Goal: Answer question/provide support: Share knowledge or assist other users

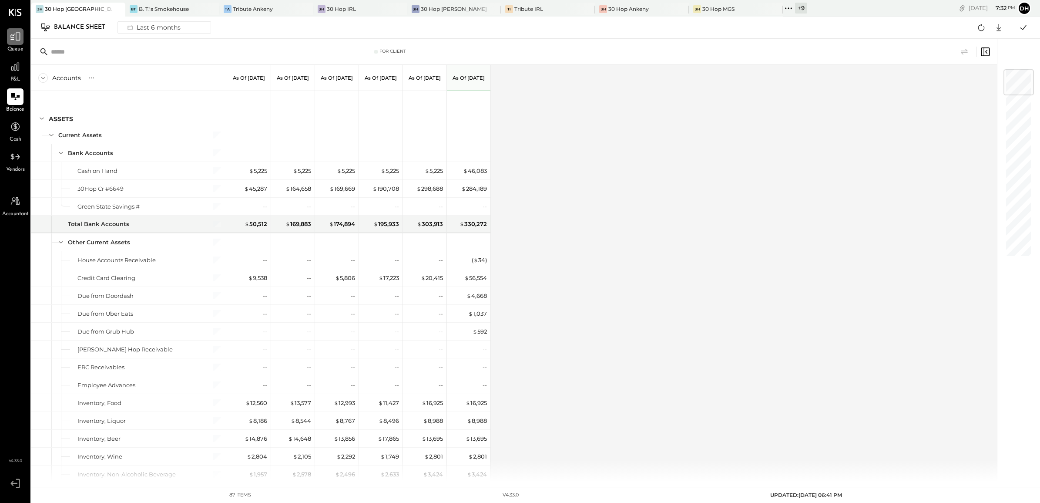
click at [12, 41] on icon at bounding box center [15, 36] width 11 height 11
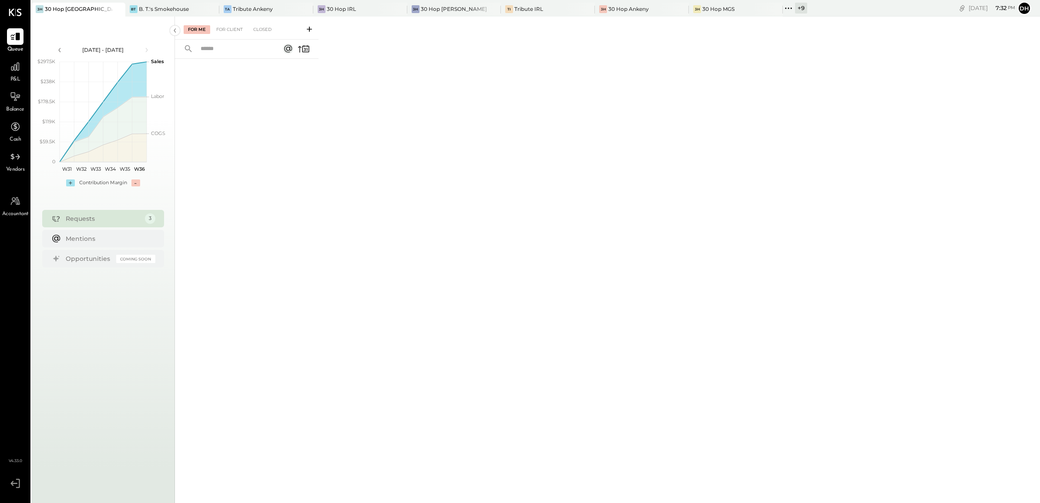
click at [308, 29] on icon at bounding box center [309, 29] width 5 height 5
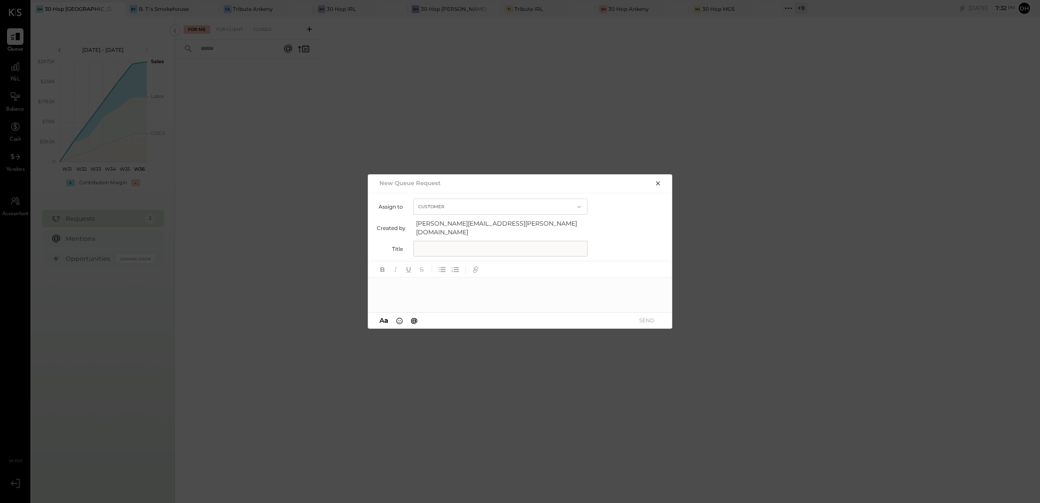
click at [488, 241] on input "text" at bounding box center [500, 249] width 174 height 16
type input "**********"
click at [497, 289] on div at bounding box center [520, 294] width 305 height 35
click at [651, 314] on button "SEND" at bounding box center [646, 320] width 35 height 12
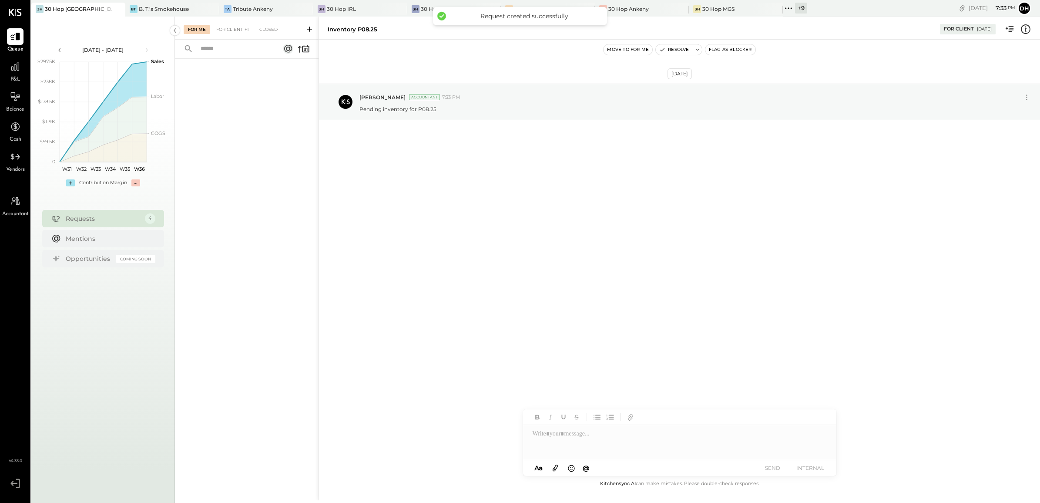
click at [16, 106] on span "Balance" at bounding box center [15, 110] width 18 height 8
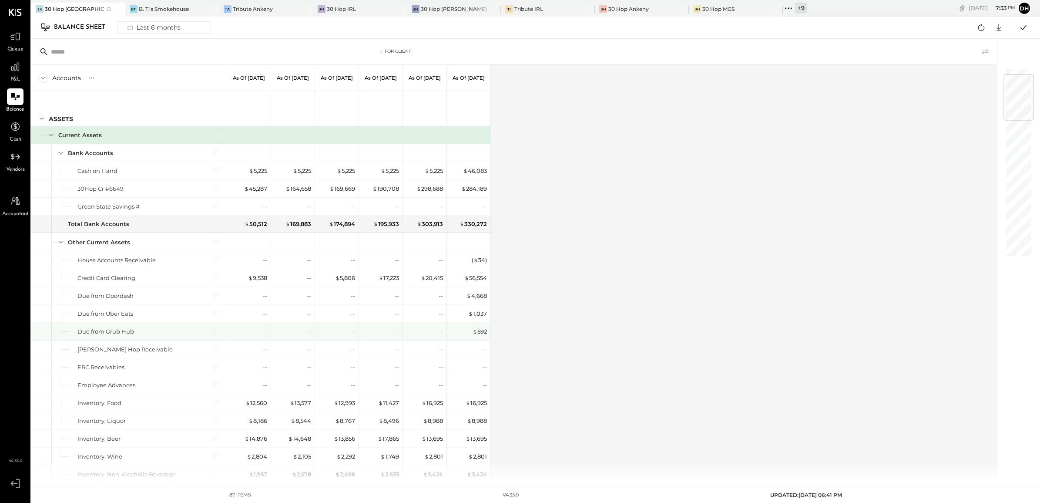
scroll to position [163, 0]
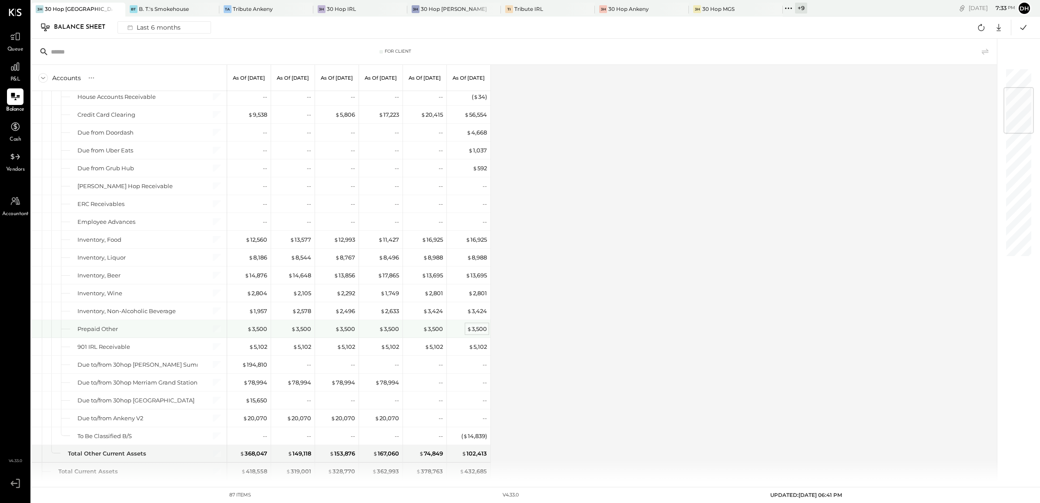
click at [469, 329] on span "$" at bounding box center [469, 328] width 5 height 7
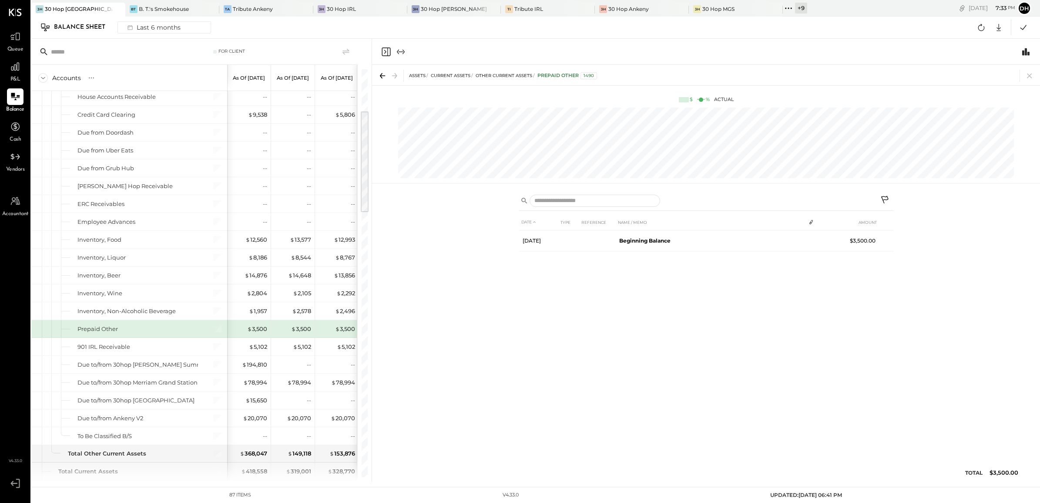
click at [886, 199] on icon at bounding box center [885, 200] width 10 height 10
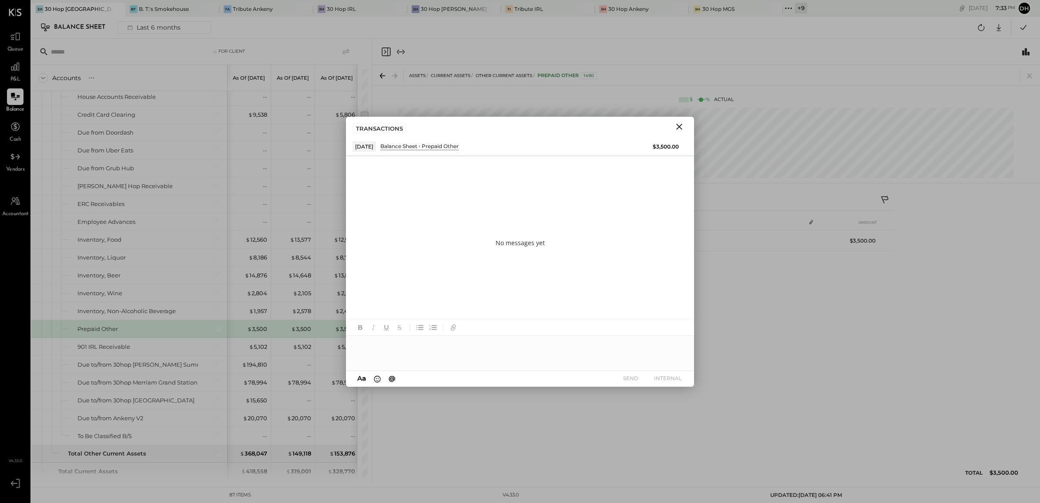
click at [394, 353] on div at bounding box center [520, 353] width 348 height 35
click at [627, 347] on div "**********" at bounding box center [520, 353] width 348 height 35
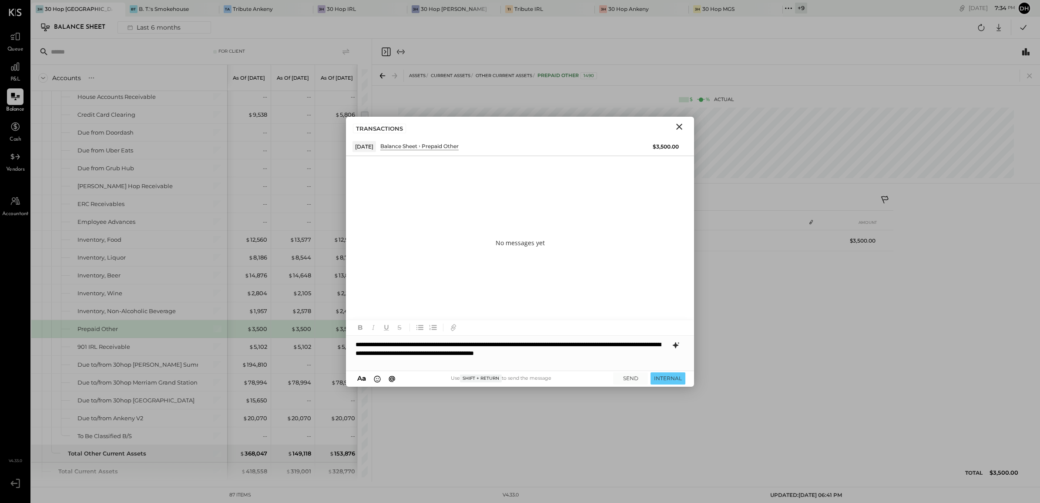
click at [675, 348] on icon at bounding box center [676, 345] width 10 height 10
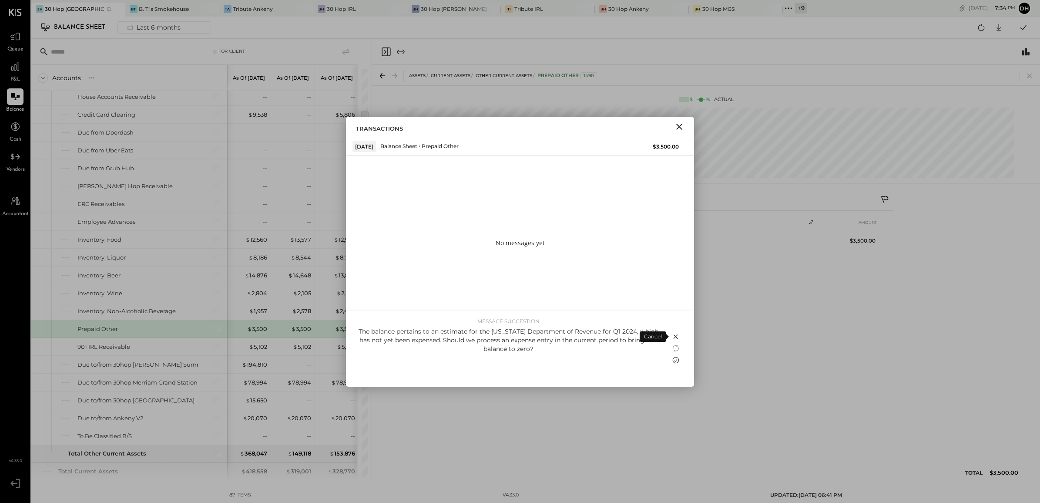
click at [676, 355] on icon at bounding box center [676, 360] width 10 height 10
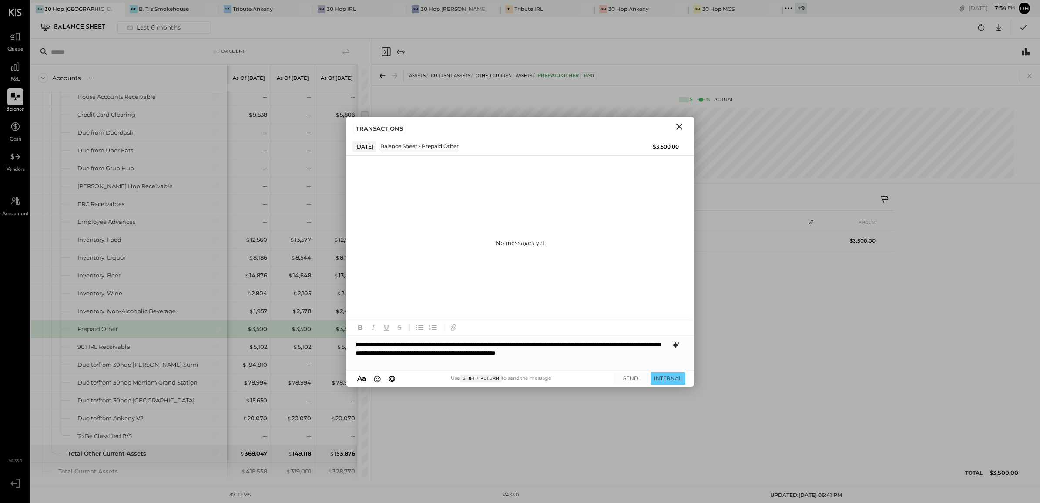
click at [371, 342] on div "**********" at bounding box center [520, 353] width 348 height 35
drag, startPoint x: 376, startPoint y: 362, endPoint x: 355, endPoint y: 343, distance: 29.0
click at [355, 343] on div "**********" at bounding box center [520, 353] width 348 height 35
click at [420, 329] on icon "button" at bounding box center [420, 327] width 5 height 5
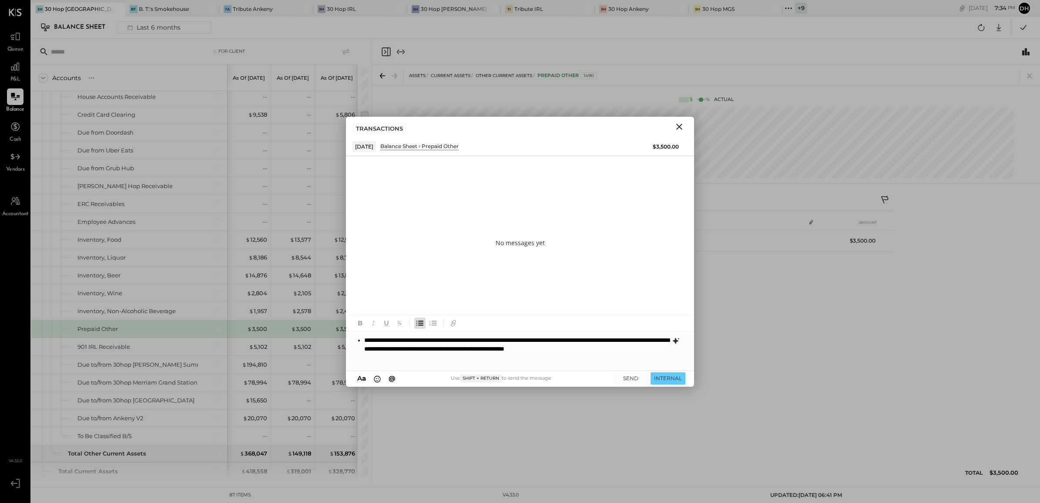
click at [399, 366] on div "**********" at bounding box center [520, 350] width 348 height 39
drag, startPoint x: 459, startPoint y: 349, endPoint x: 480, endPoint y: 351, distance: 21.1
click at [480, 351] on li "**********" at bounding box center [516, 349] width 304 height 26
click at [636, 382] on button "SEND" at bounding box center [630, 378] width 35 height 12
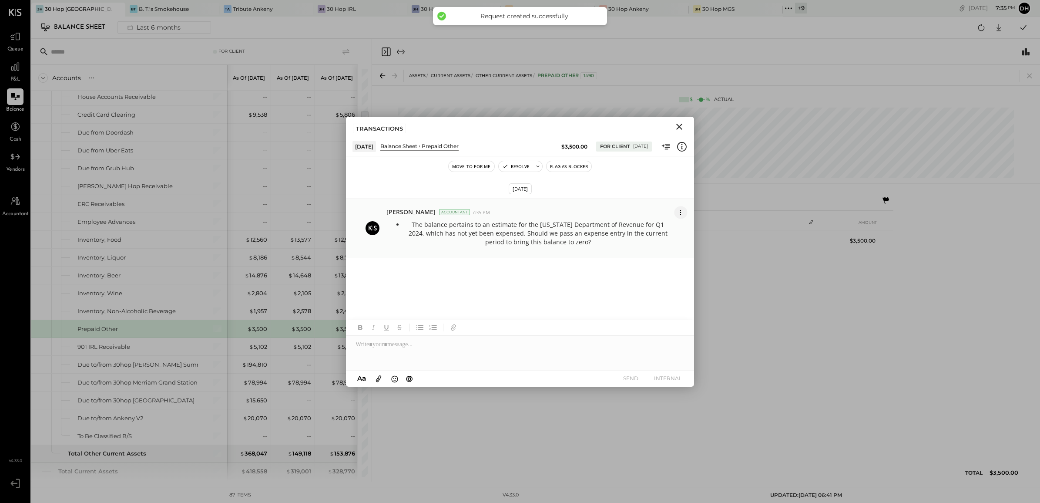
click at [679, 209] on icon at bounding box center [680, 212] width 9 height 9
click at [670, 227] on button "Edit Message" at bounding box center [660, 228] width 56 height 16
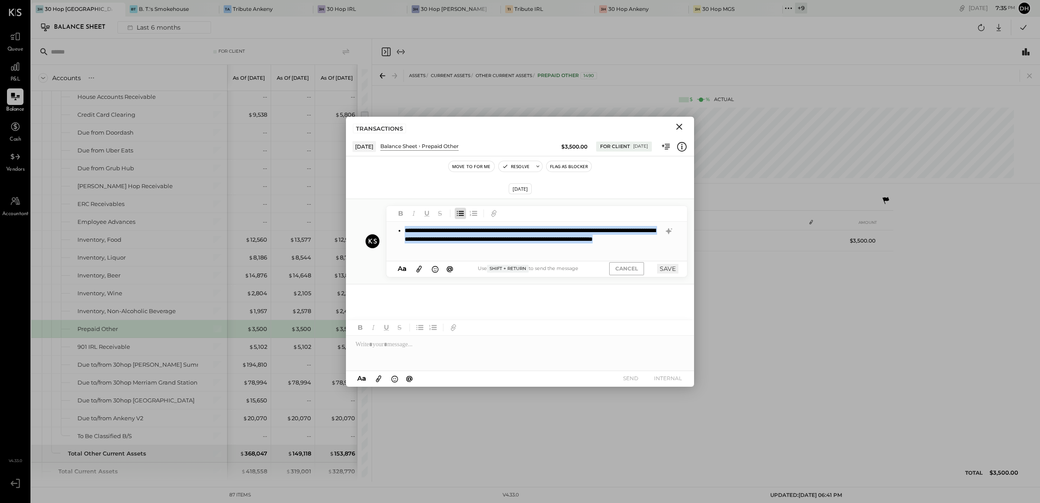
drag, startPoint x: 544, startPoint y: 251, endPoint x: 406, endPoint y: 232, distance: 140.1
click at [406, 232] on li "**********" at bounding box center [533, 239] width 256 height 26
click at [476, 214] on icon "button" at bounding box center [474, 213] width 5 height 5
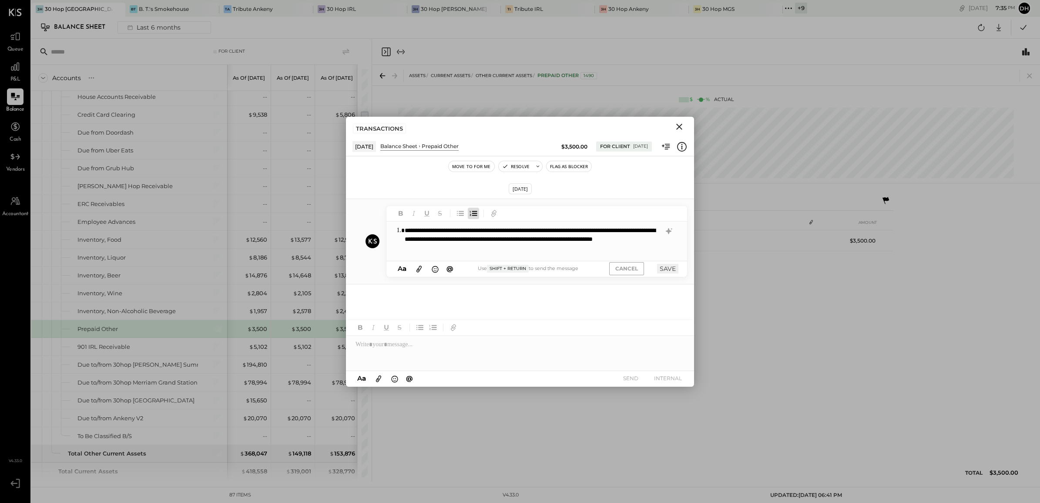
click at [476, 214] on icon "button" at bounding box center [474, 213] width 5 height 5
click at [662, 266] on button "SAVE" at bounding box center [667, 264] width 21 height 10
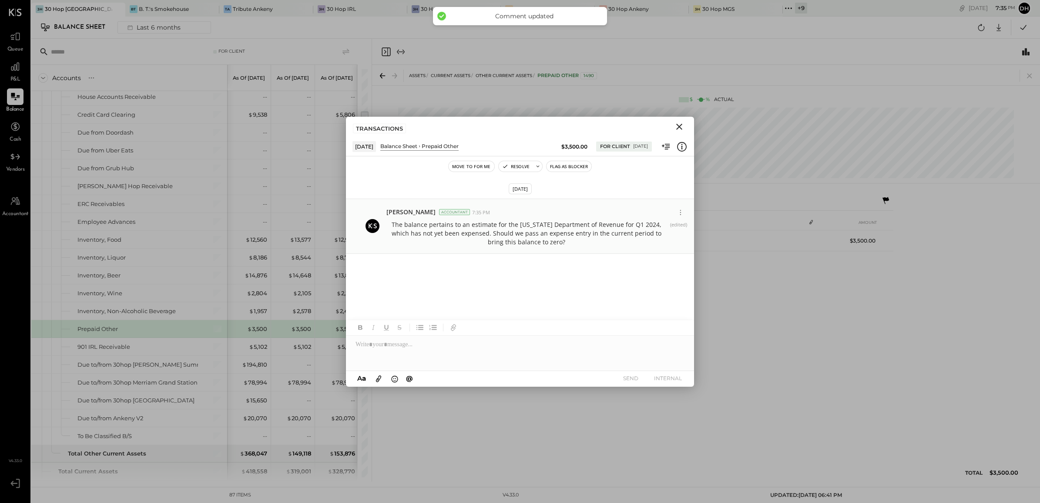
click at [685, 123] on button "Close" at bounding box center [680, 126] width 16 height 11
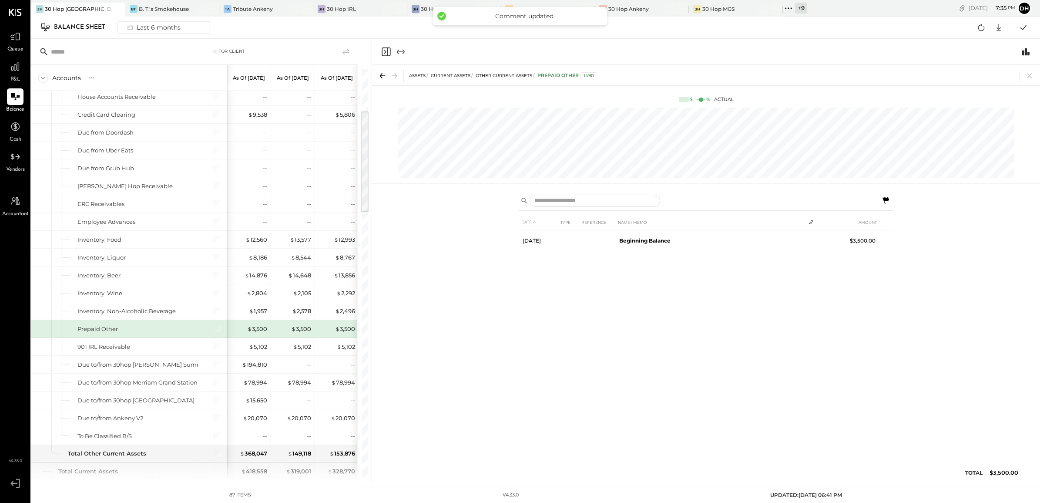
click at [1029, 77] on icon at bounding box center [1030, 76] width 12 height 12
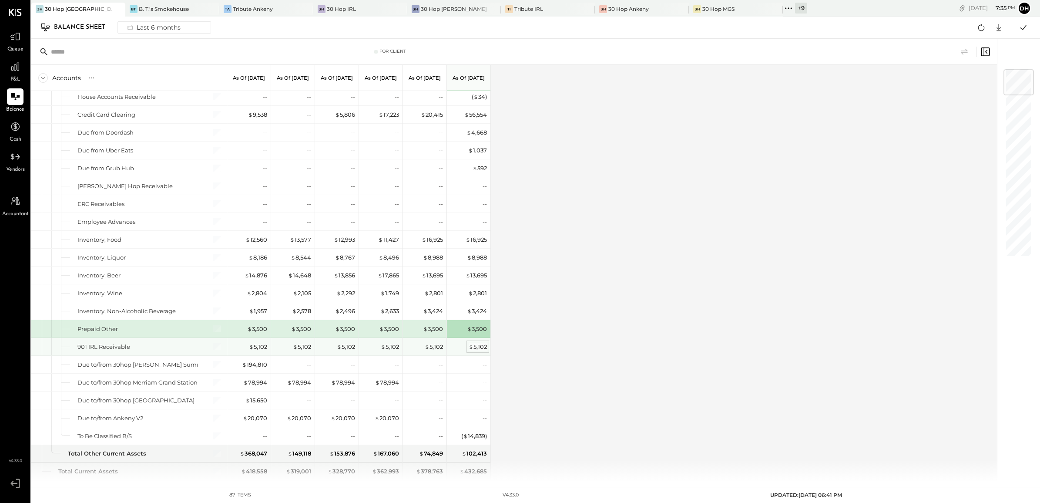
click at [474, 351] on div "$ 5,102" at bounding box center [478, 347] width 18 height 8
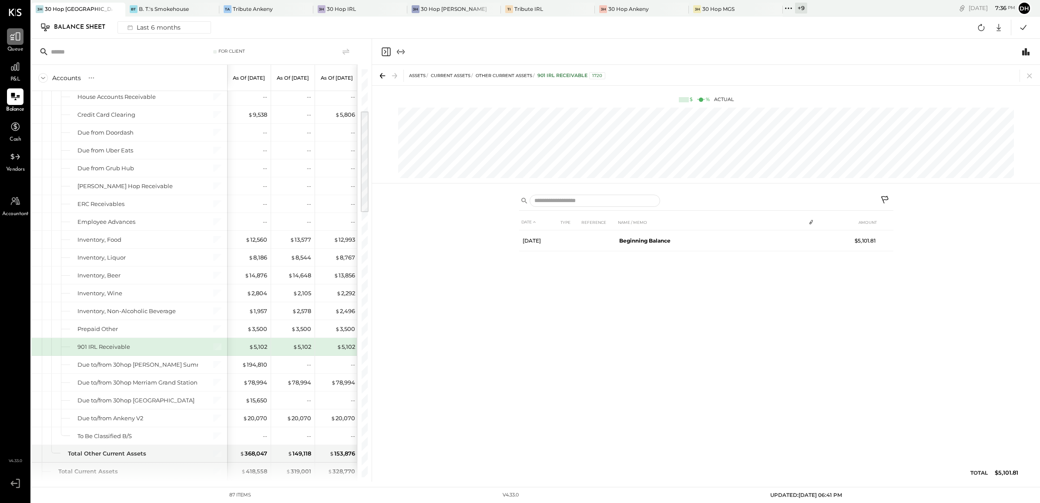
click at [9, 38] on div at bounding box center [15, 36] width 17 height 17
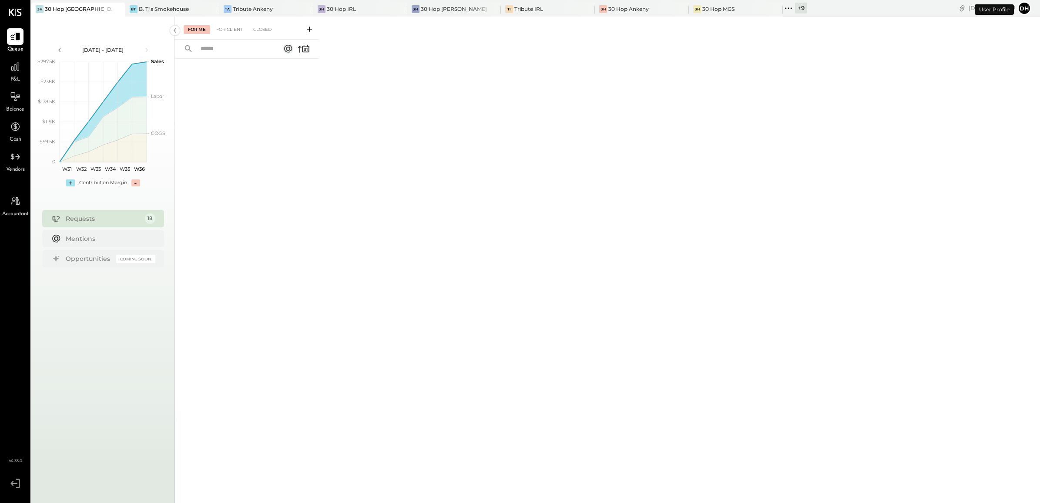
click at [312, 28] on icon at bounding box center [309, 29] width 9 height 9
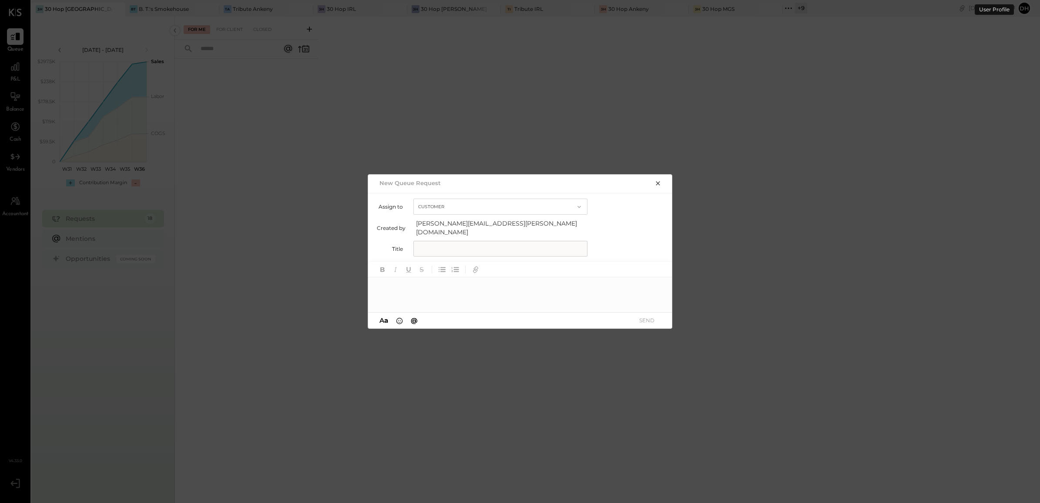
click at [495, 241] on input "text" at bounding box center [500, 249] width 174 height 16
type input "**********"
click at [453, 288] on div at bounding box center [520, 294] width 305 height 35
click at [653, 316] on button "SEND" at bounding box center [646, 320] width 35 height 12
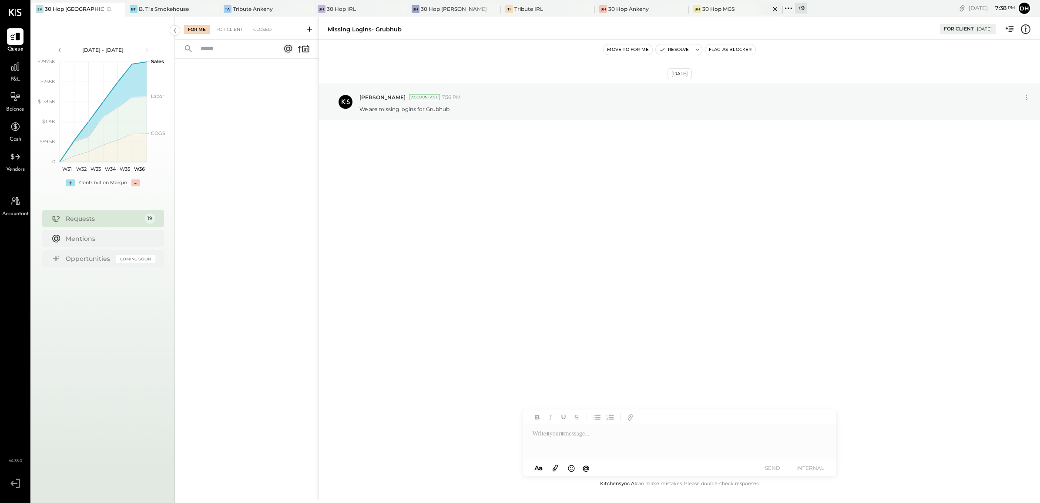
click at [702, 11] on div "30 Hop MGS" at bounding box center [718, 8] width 32 height 7
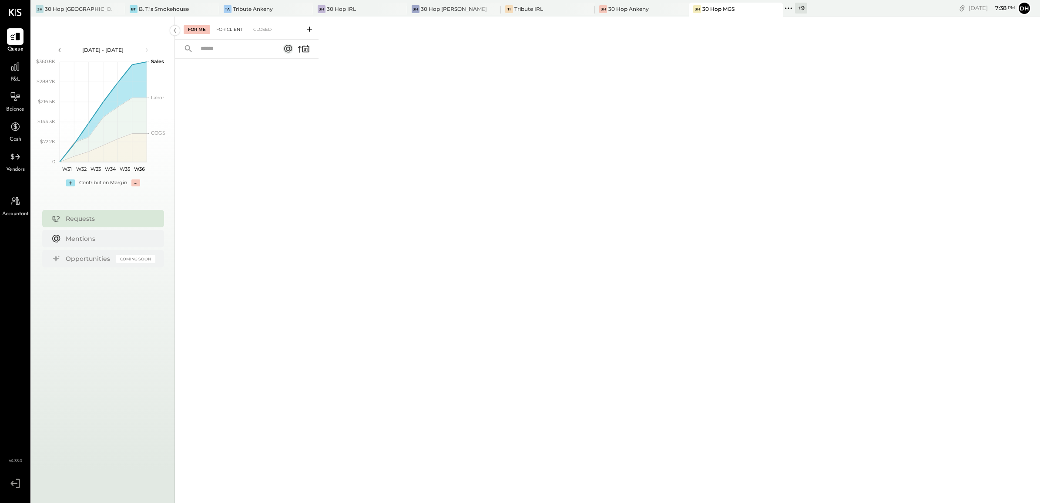
click at [222, 31] on div "For Client" at bounding box center [229, 29] width 35 height 9
click at [266, 25] on div "Closed" at bounding box center [262, 29] width 27 height 9
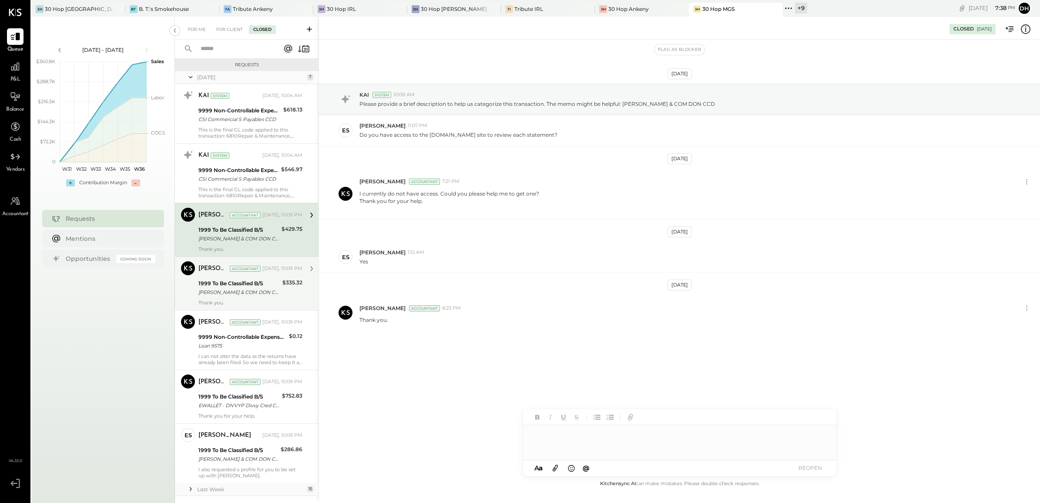
scroll to position [25, 0]
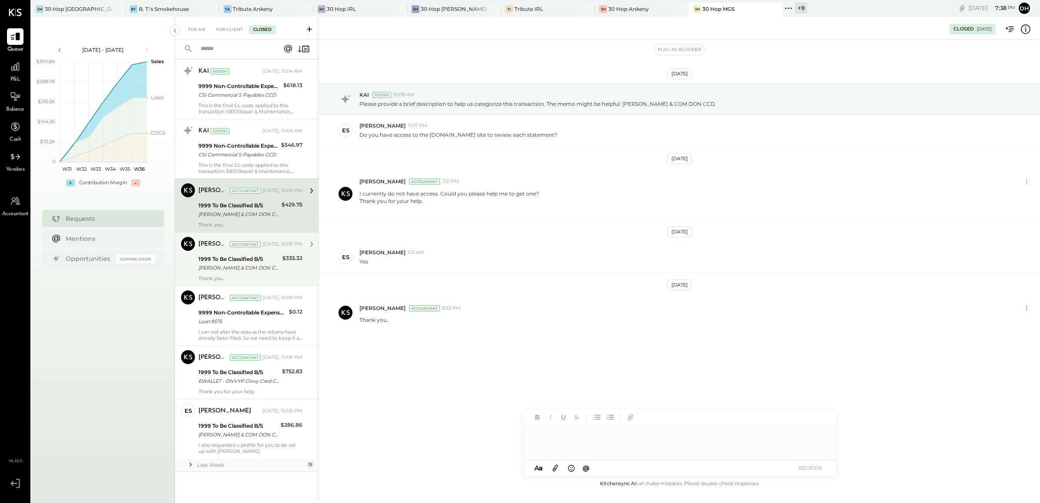
click at [231, 273] on div "[PERSON_NAME] Accountant [DATE], 10:09 PM 1999 To Be Classified B/S [PERSON_NAM…" at bounding box center [250, 259] width 104 height 44
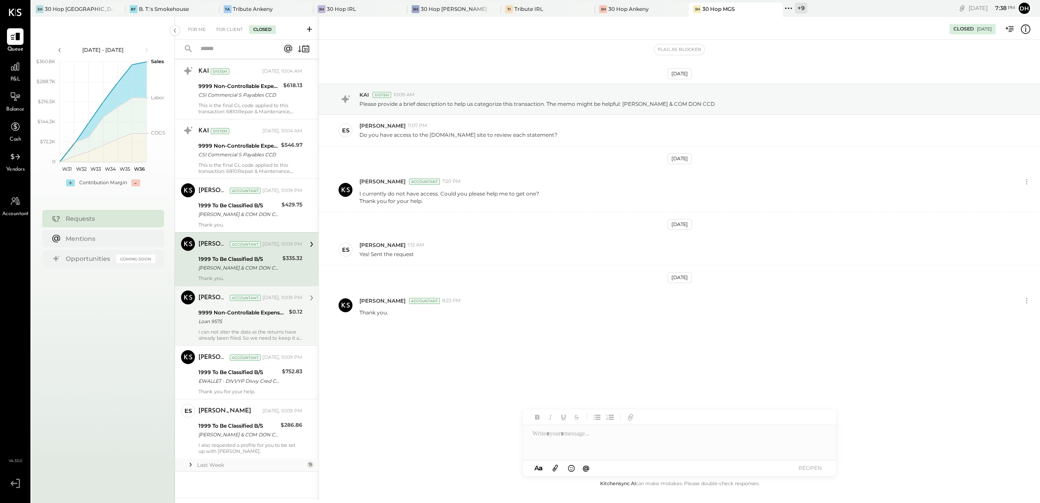
click at [233, 329] on div "I can not alter the data as the returns have already been filed. So we need to …" at bounding box center [250, 335] width 104 height 12
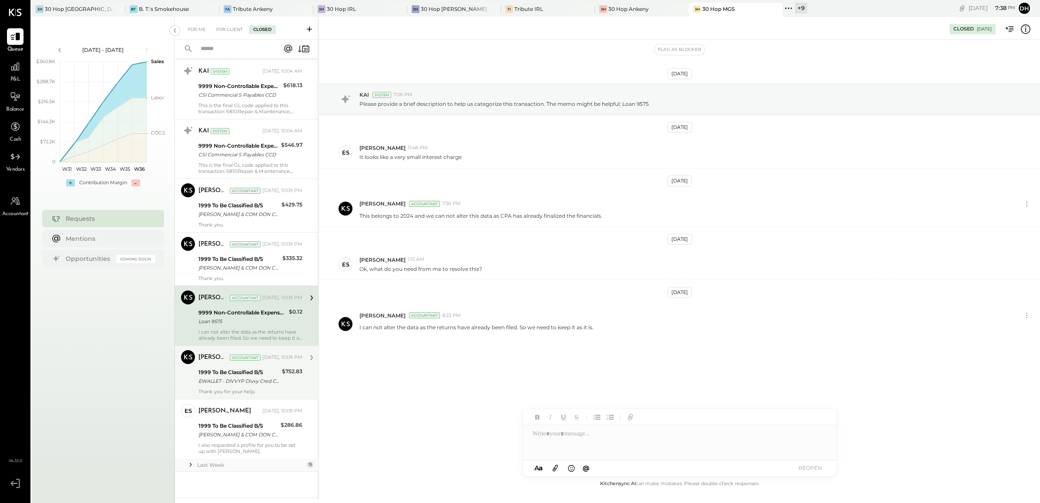
click at [239, 384] on div "EWALLET - DIVVYP Divvy Cred CCD" at bounding box center [238, 380] width 81 height 9
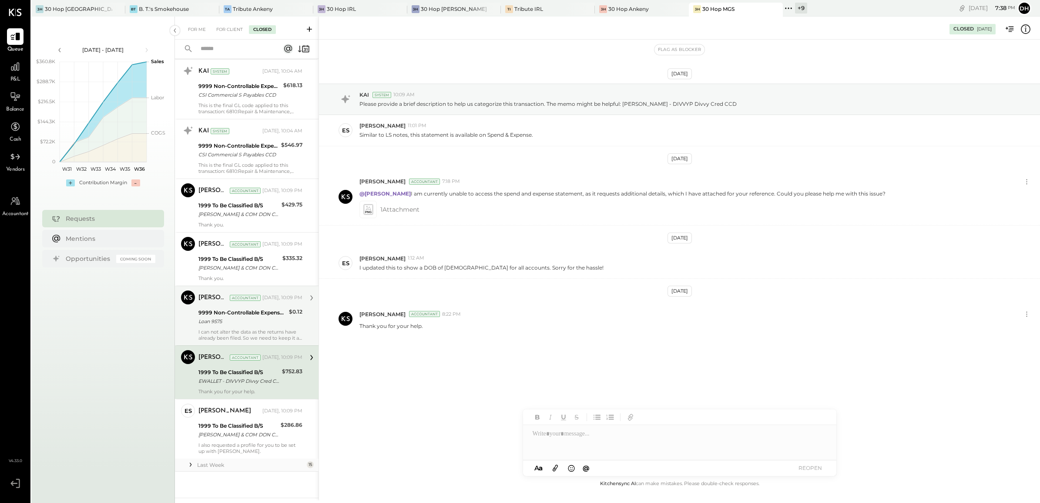
click at [233, 327] on div "[PERSON_NAME] Accountant [DATE], 10:09 PM 9999 Non-Controllable Expenses:Other …" at bounding box center [250, 315] width 104 height 50
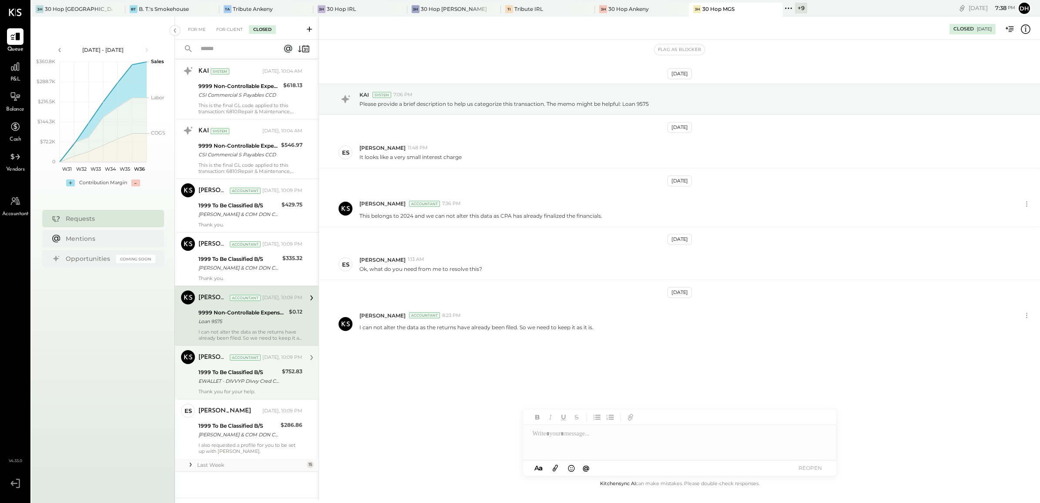
click at [223, 382] on div "EWALLET - DIVVYP Divvy Cred CCD" at bounding box center [238, 380] width 81 height 9
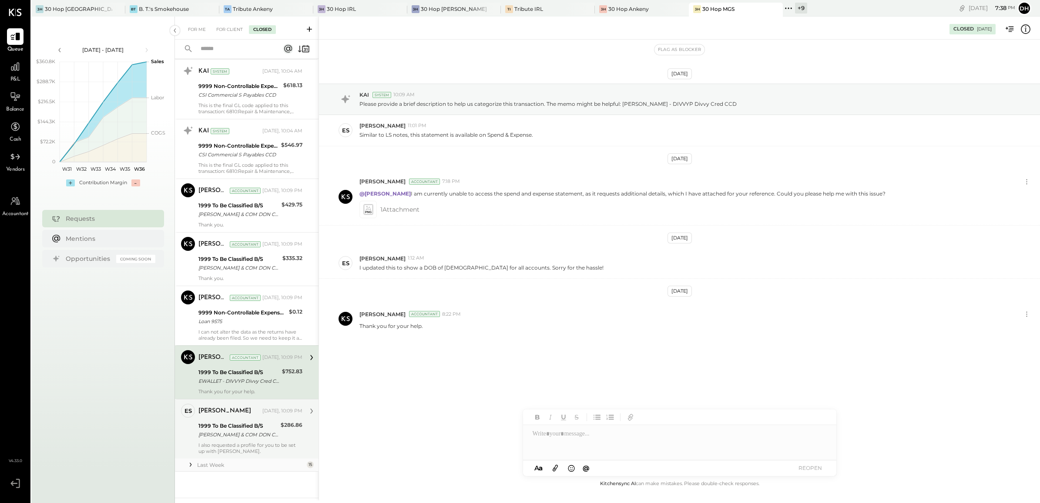
click at [242, 422] on div "1999 To Be Classified B/S" at bounding box center [238, 425] width 80 height 9
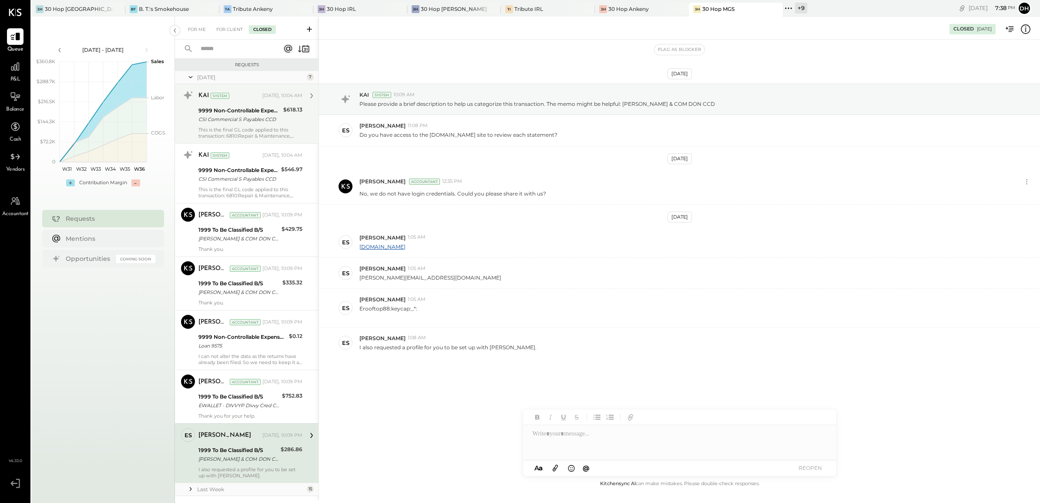
click at [226, 110] on div "9999 Non-Controllable Expenses:Other Income and Expenses:To Be Classified P&L" at bounding box center [239, 110] width 82 height 9
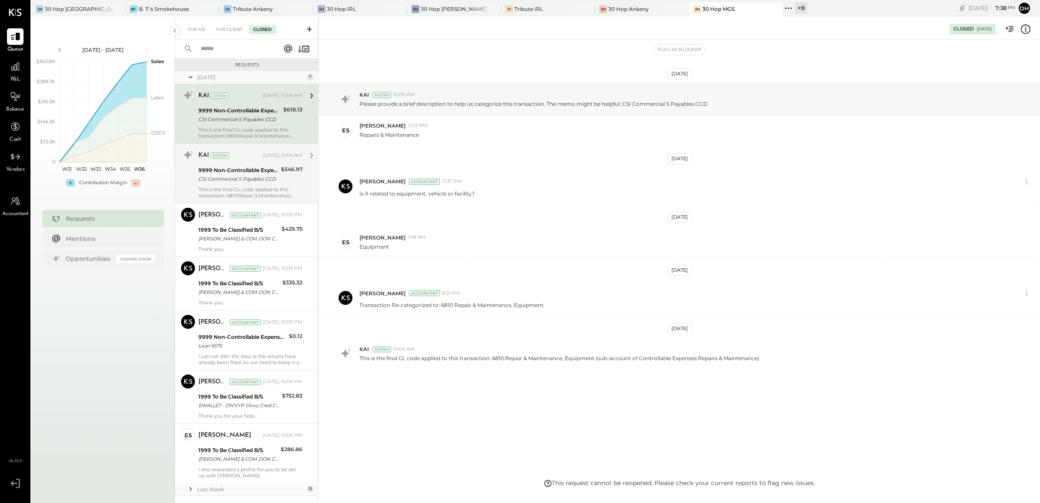
click at [241, 175] on div "CSI Commercial S Payables CCD" at bounding box center [238, 179] width 80 height 9
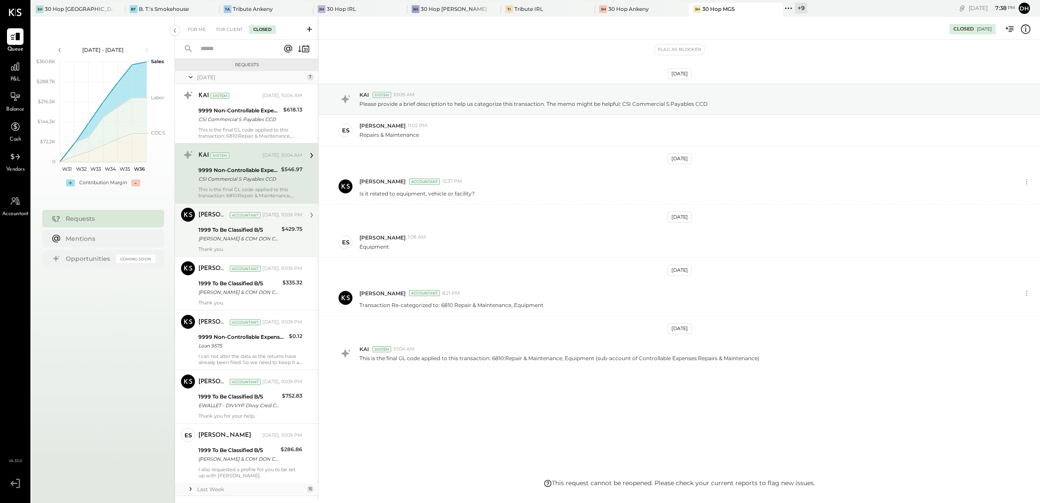
click at [246, 243] on div "1999 To Be Classified B/S [PERSON_NAME] & COM DON CCD" at bounding box center [238, 234] width 81 height 19
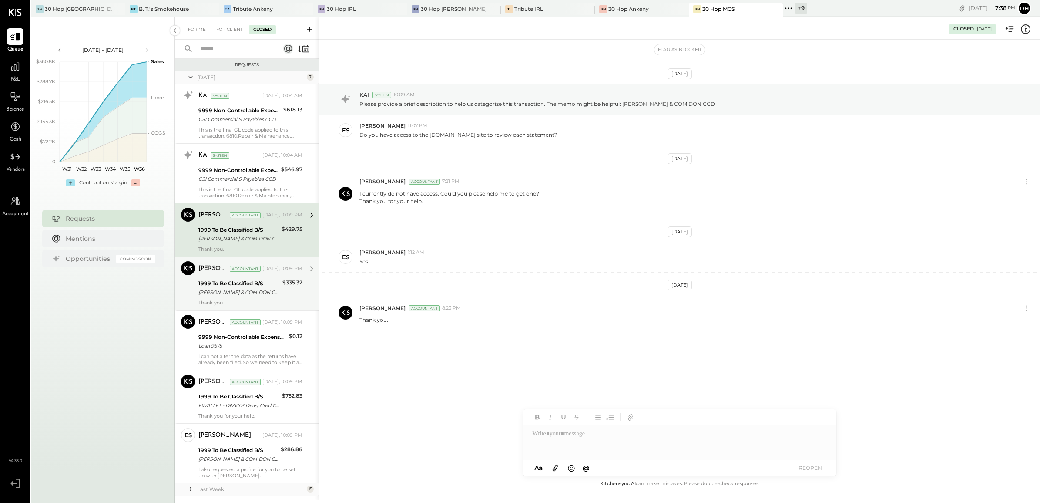
click at [227, 289] on div "[PERSON_NAME] & COM DON CCD" at bounding box center [238, 292] width 81 height 9
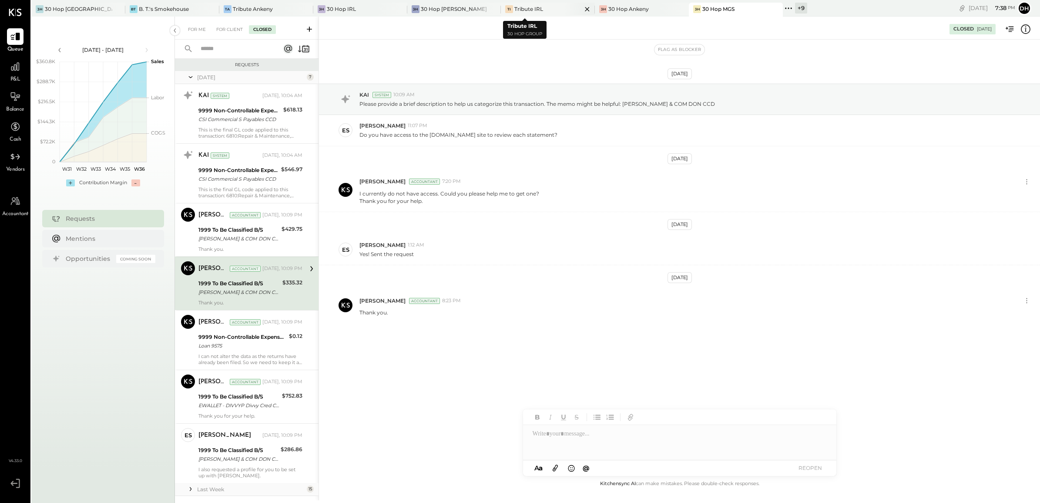
click at [521, 7] on div "Tribute IRL" at bounding box center [528, 8] width 29 height 7
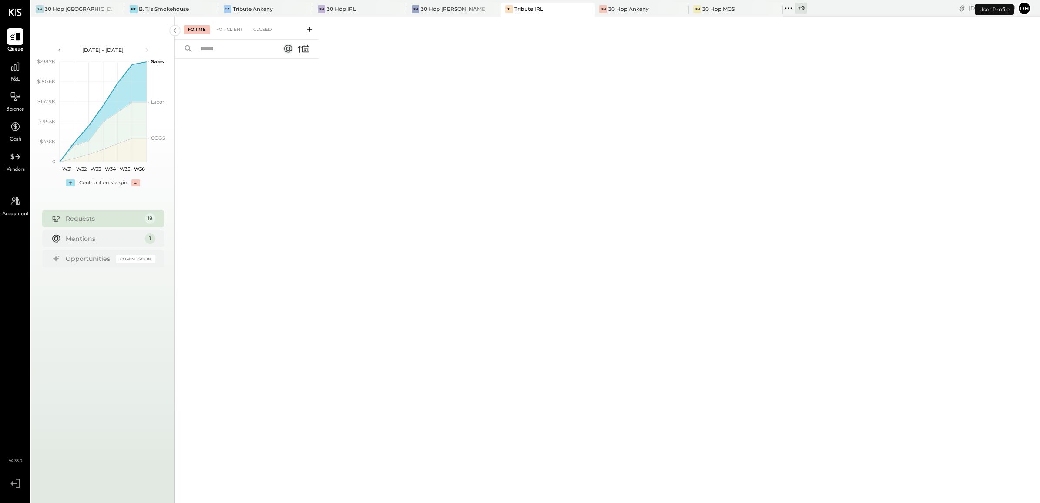
click at [238, 24] on div "For Me For Client Closed" at bounding box center [247, 28] width 144 height 23
click at [236, 30] on div "For Client" at bounding box center [229, 29] width 35 height 9
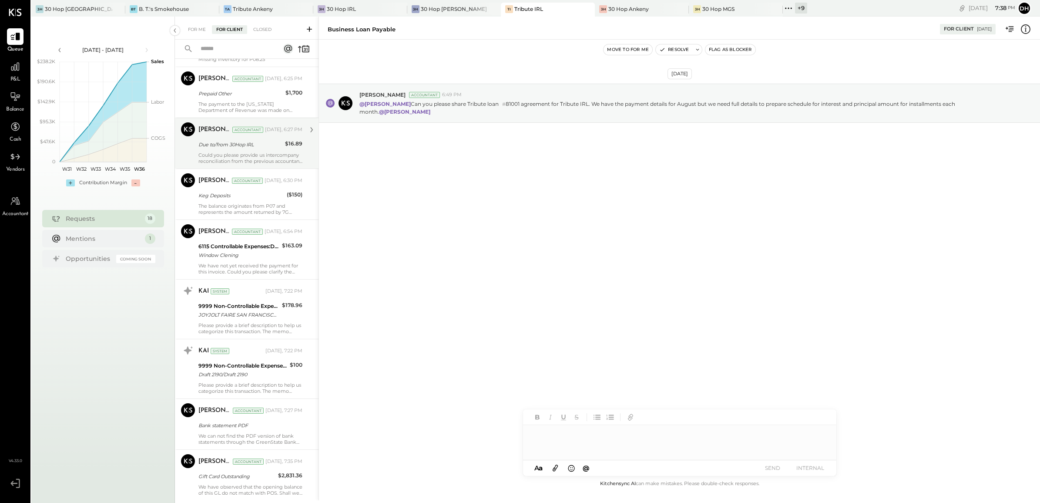
scroll to position [435, 0]
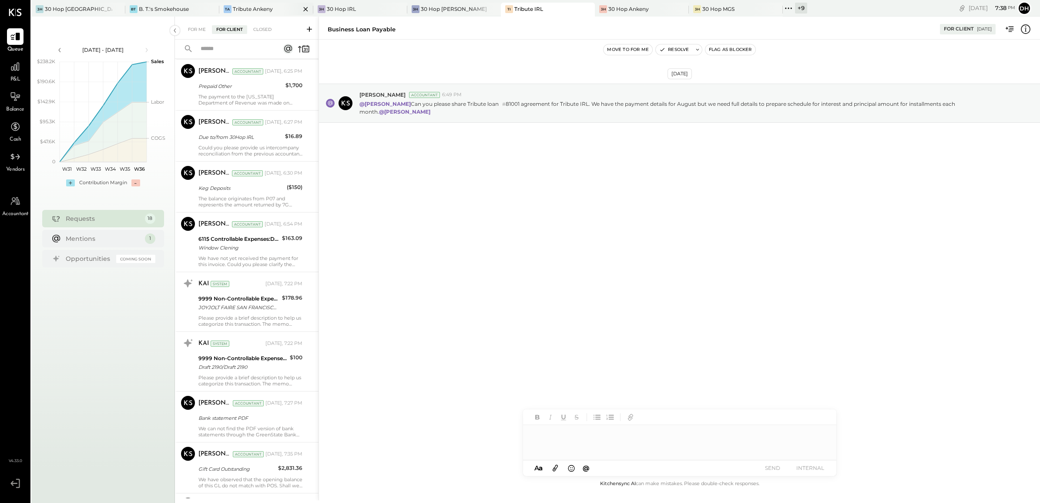
click at [257, 4] on div "TA Tribute Ankeny" at bounding box center [266, 10] width 94 height 14
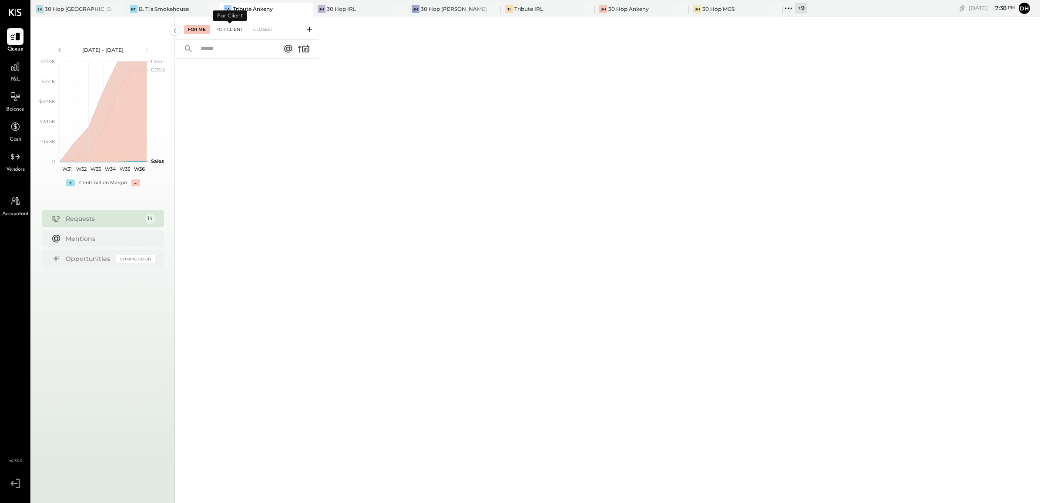
click at [236, 30] on div "For Client" at bounding box center [229, 29] width 35 height 9
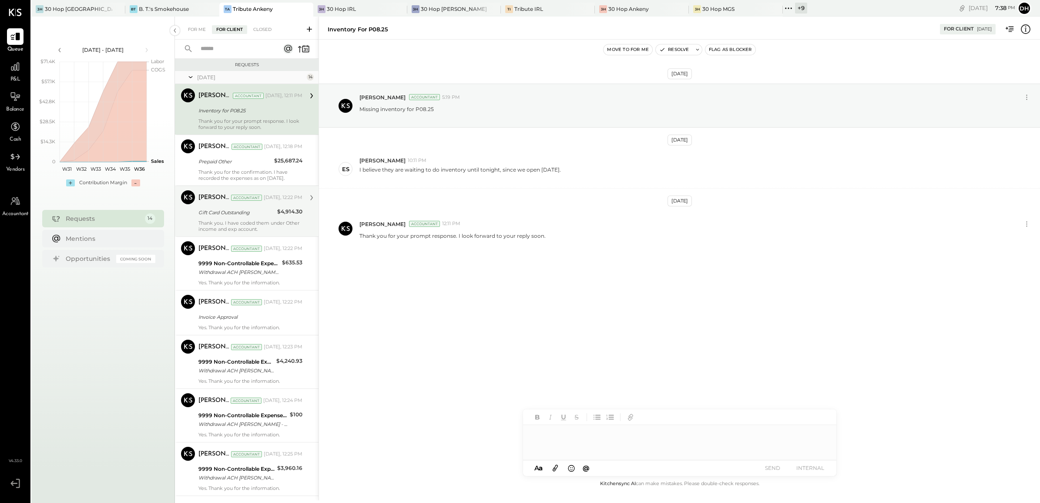
click at [234, 215] on div "Gift Card Outstanding" at bounding box center [236, 212] width 76 height 9
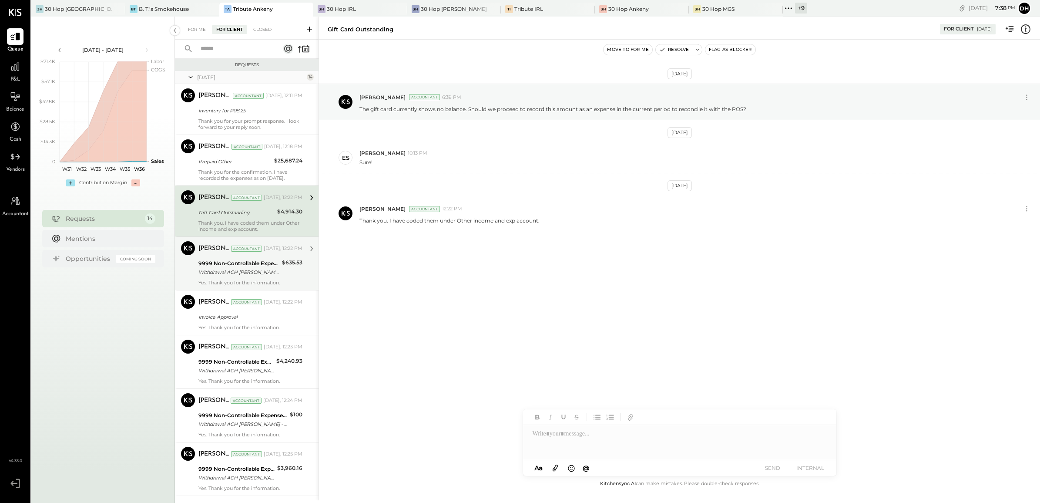
click at [231, 262] on div "9999 Non-Controllable Expenses:Other Income and Expenses:To Be Classified P&L" at bounding box center [238, 263] width 81 height 9
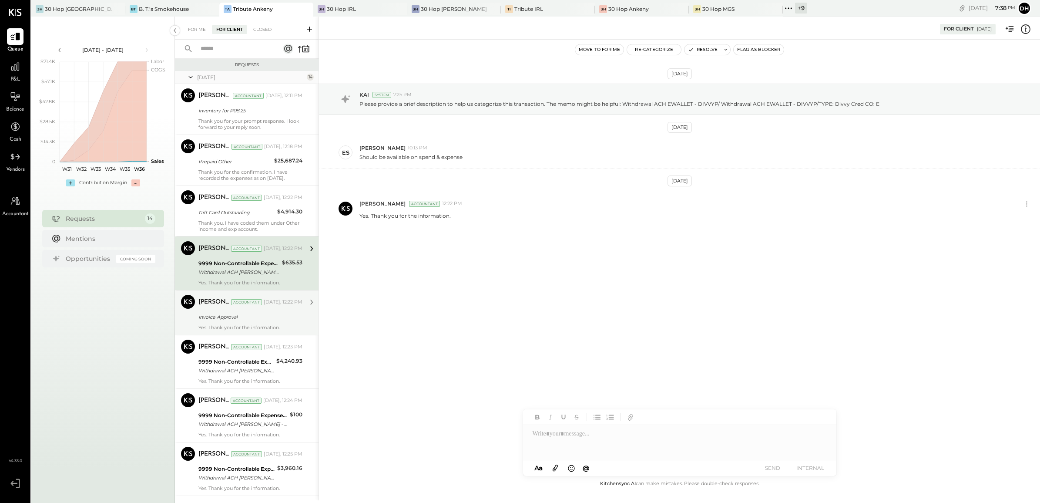
click at [226, 304] on div "[PERSON_NAME]" at bounding box center [213, 302] width 31 height 9
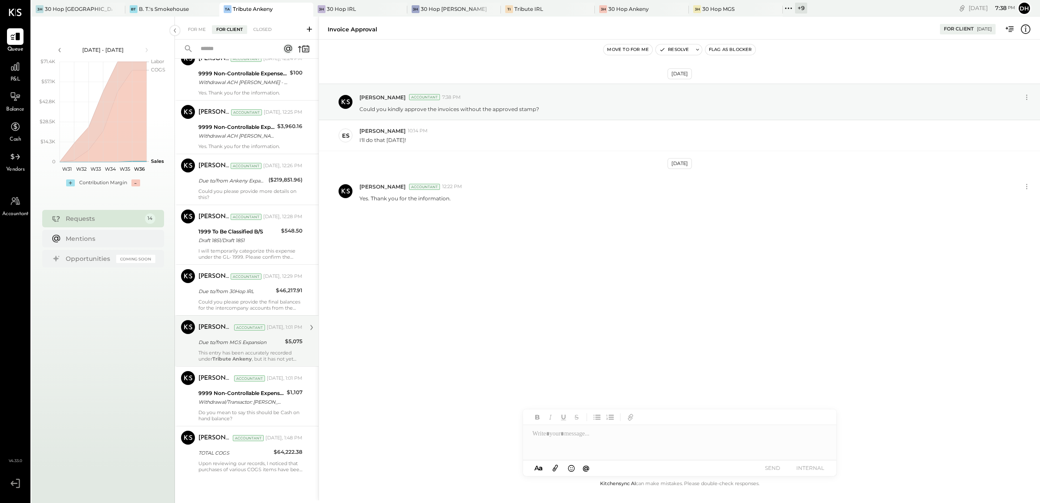
scroll to position [348, 0]
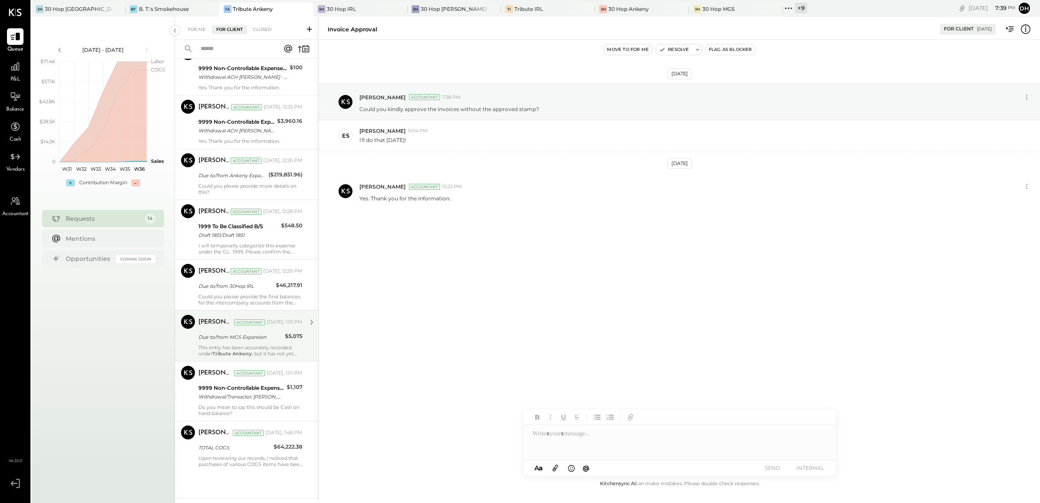
click at [210, 327] on div "[PERSON_NAME] Accountant [DATE], 1:01 PM" at bounding box center [250, 322] width 104 height 12
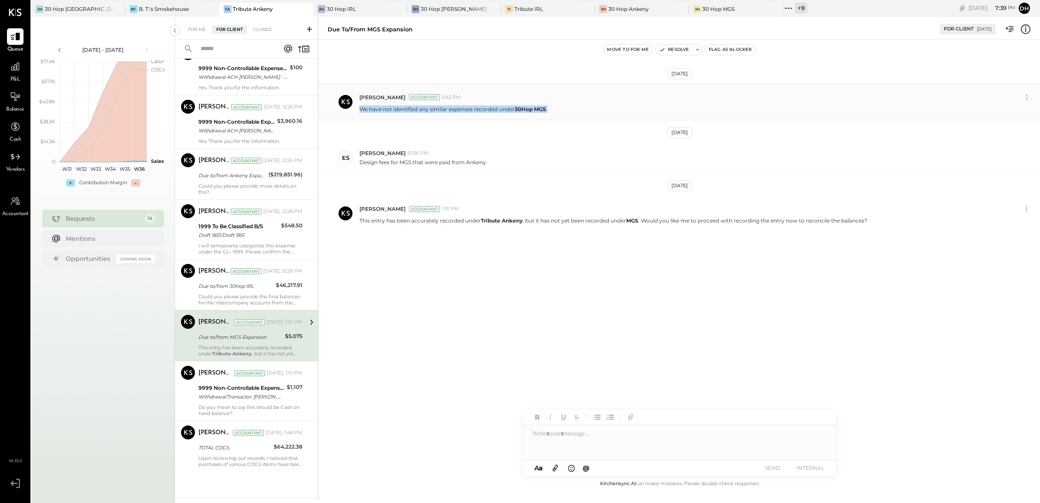
drag, startPoint x: 556, startPoint y: 107, endPoint x: 359, endPoint y: 111, distance: 196.8
click at [359, 111] on div "We have not identified any similar expenses recorded under 30Hop MGS ." at bounding box center [696, 108] width 674 height 9
copy p "We have not identified any similar expenses recorded under 30Hop MGS ."
click at [342, 4] on div "3H 30 Hop IRL" at bounding box center [360, 10] width 94 height 14
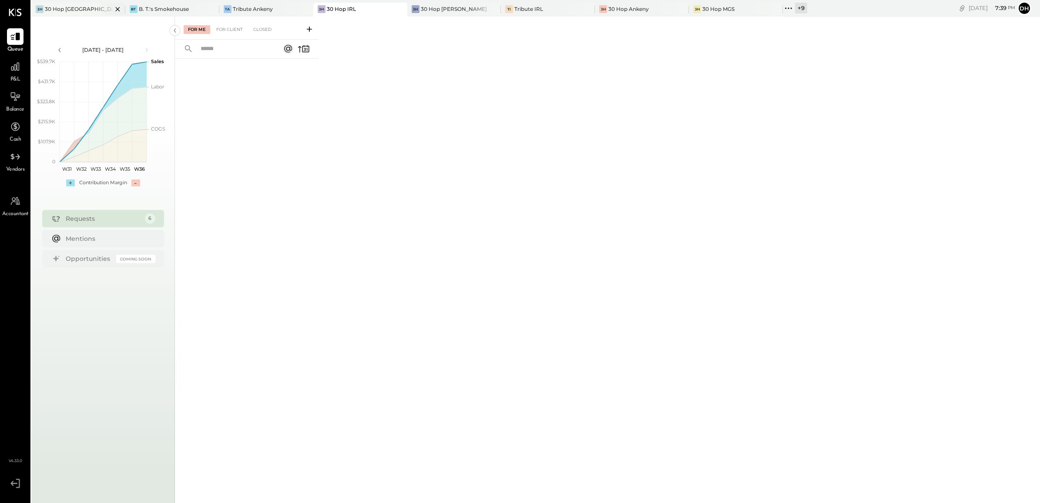
click at [95, 11] on div at bounding box center [110, 9] width 30 height 13
click at [13, 71] on icon at bounding box center [15, 66] width 11 height 11
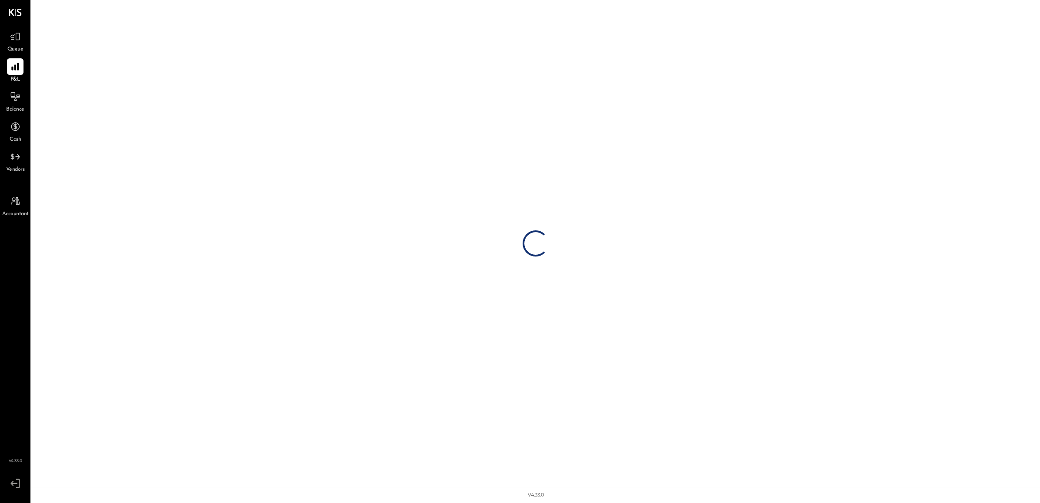
click at [16, 107] on span "Balance" at bounding box center [15, 110] width 18 height 8
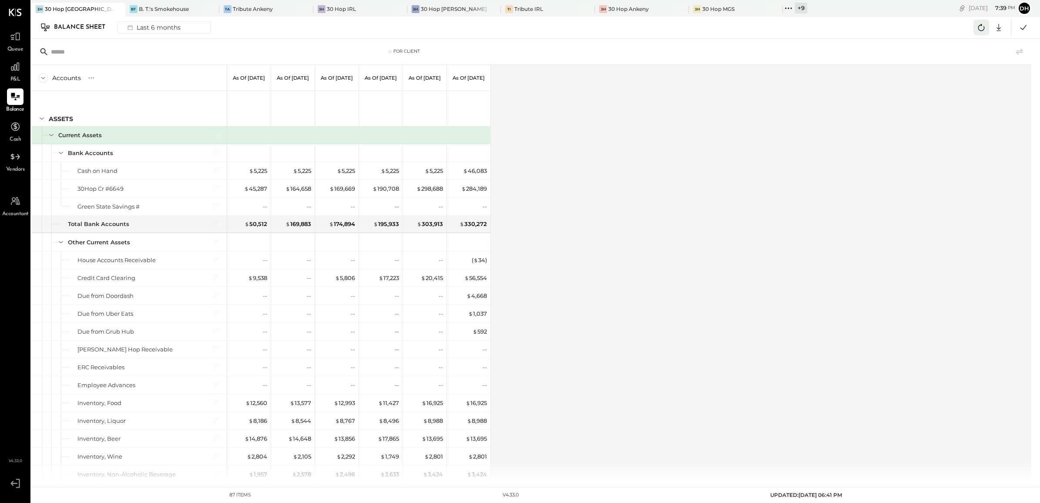
click at [982, 32] on icon at bounding box center [981, 27] width 11 height 11
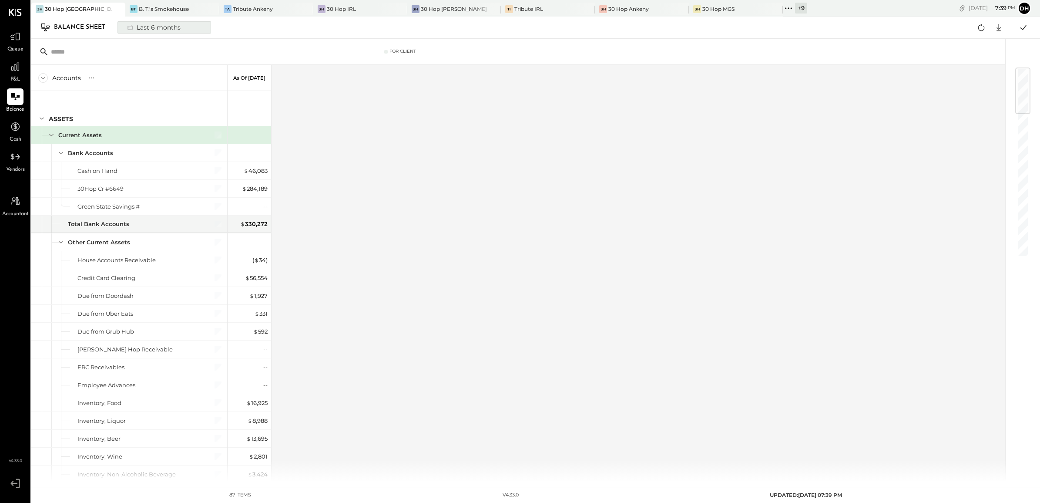
click at [160, 30] on div "Last 6 months" at bounding box center [153, 27] width 62 height 11
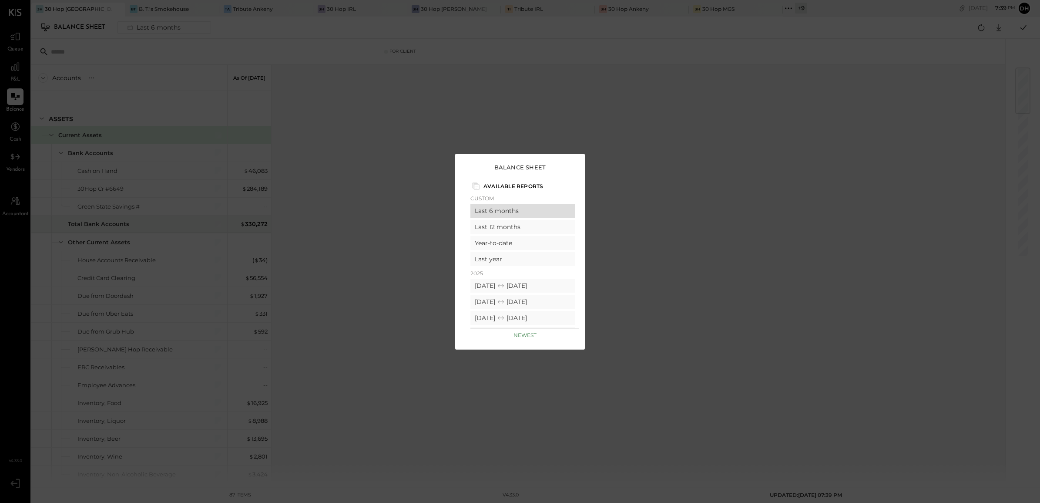
click at [491, 213] on div "Last 6 months" at bounding box center [522, 211] width 104 height 14
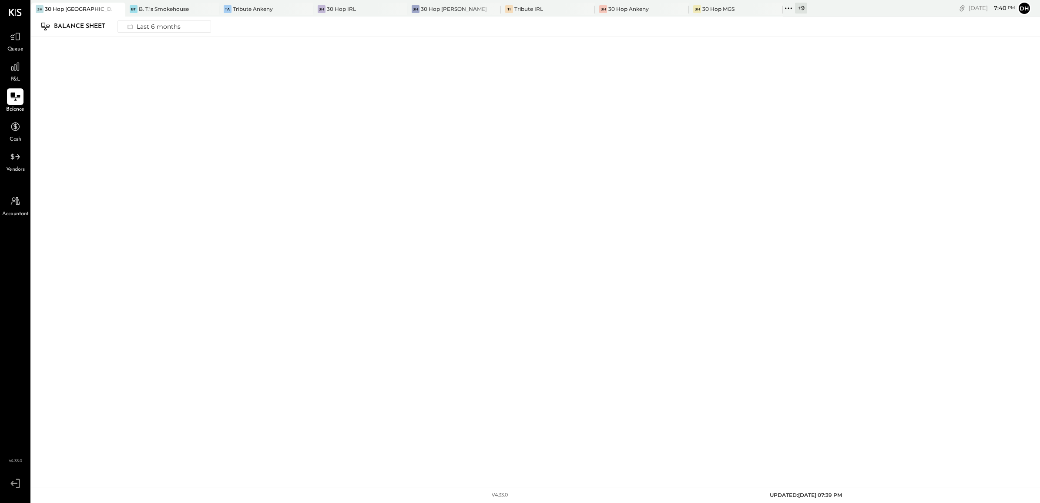
click at [16, 92] on icon at bounding box center [15, 96] width 11 height 11
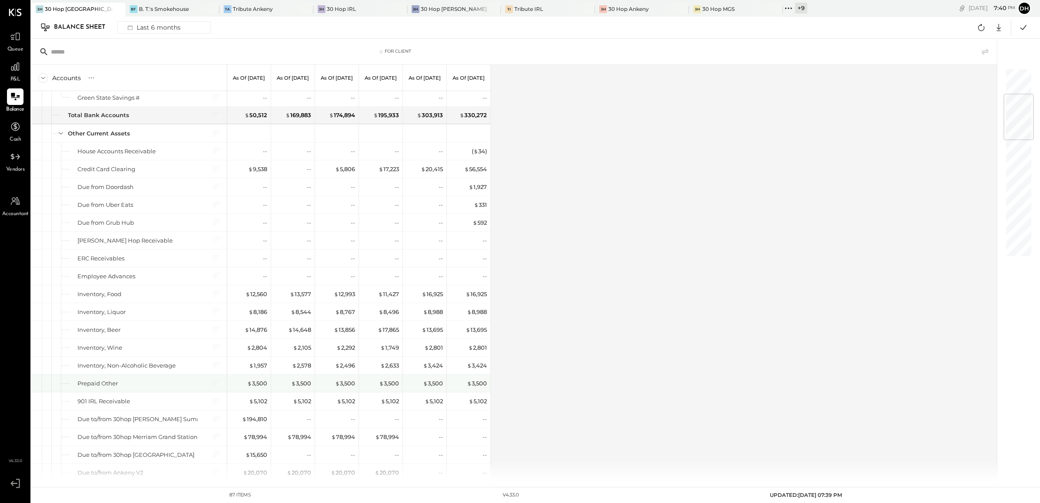
scroll to position [272, 0]
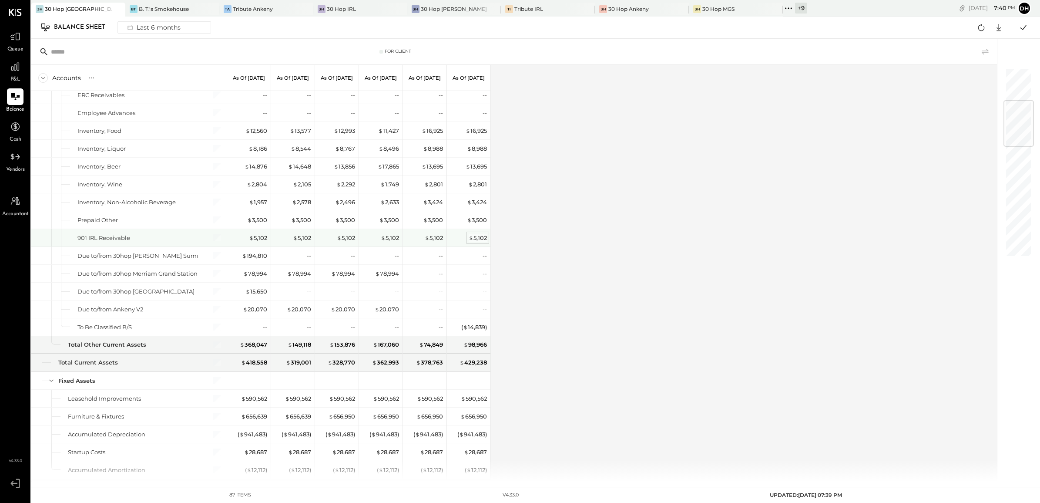
click at [474, 239] on div "$ 5,102" at bounding box center [478, 238] width 18 height 8
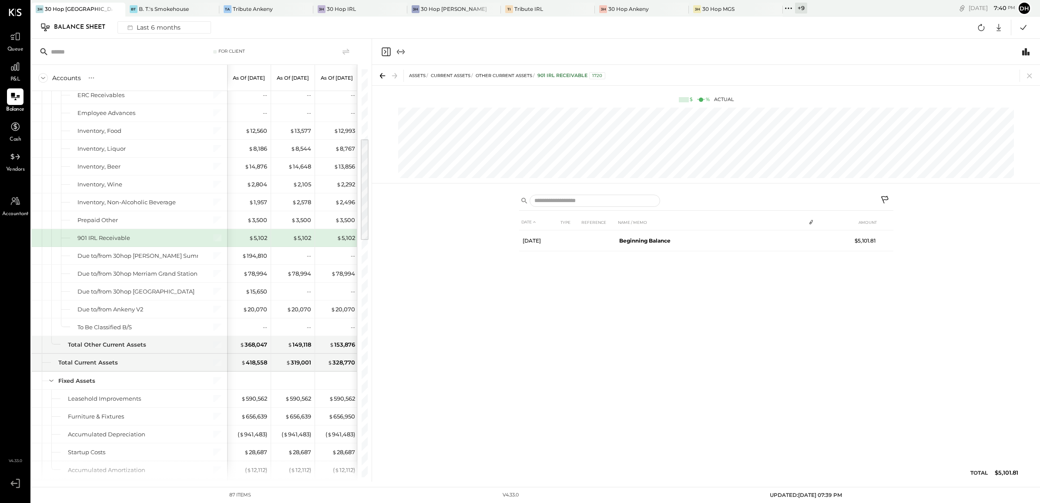
click at [887, 199] on icon at bounding box center [885, 200] width 10 height 10
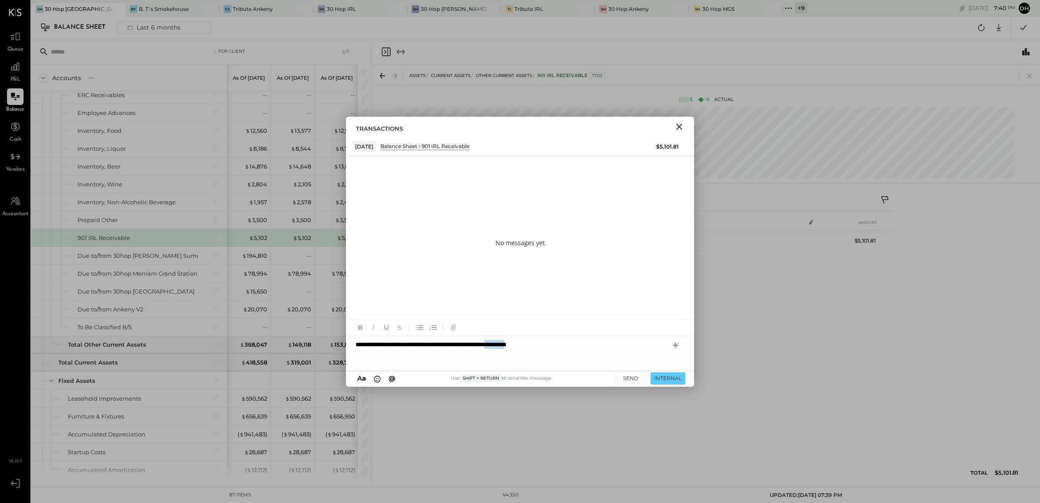
drag, startPoint x: 540, startPoint y: 342, endPoint x: 574, endPoint y: 341, distance: 34.4
click at [574, 341] on div "**********" at bounding box center [520, 353] width 348 height 35
click at [627, 380] on button "SEND" at bounding box center [630, 378] width 35 height 12
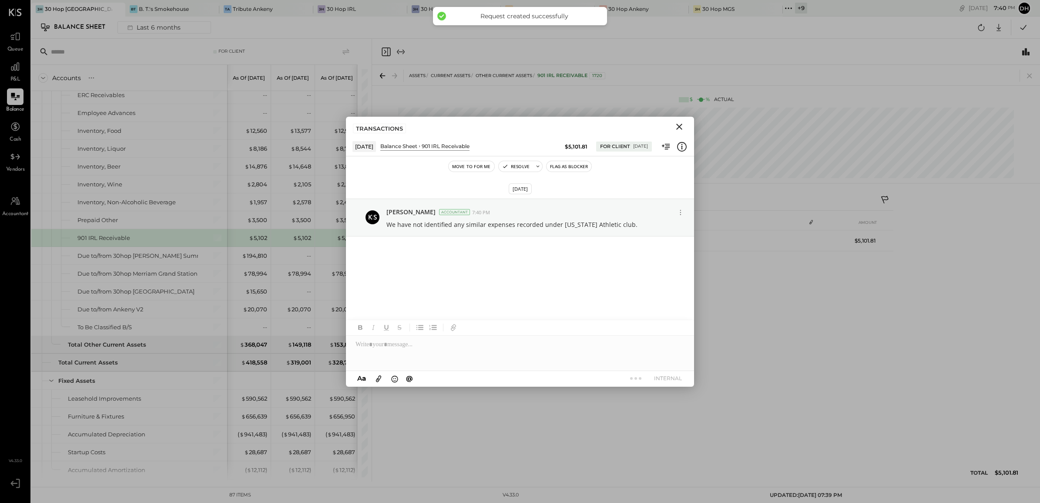
click at [678, 129] on icon "Close" at bounding box center [679, 126] width 10 height 10
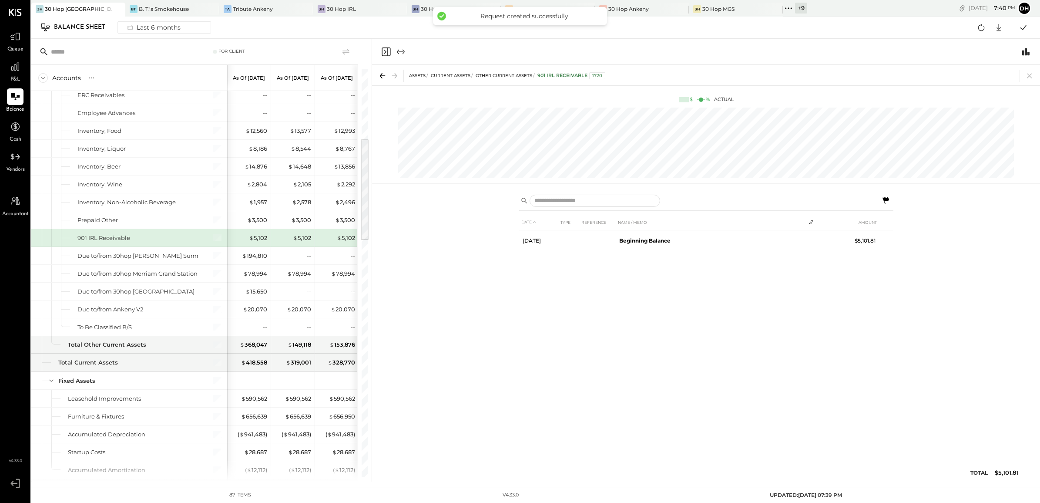
click at [1031, 81] on div "ASSETS Current Assets Other Current Assets 901 IRL Receivable 1720" at bounding box center [706, 75] width 668 height 20
click at [1029, 75] on icon at bounding box center [1029, 76] width 5 height 5
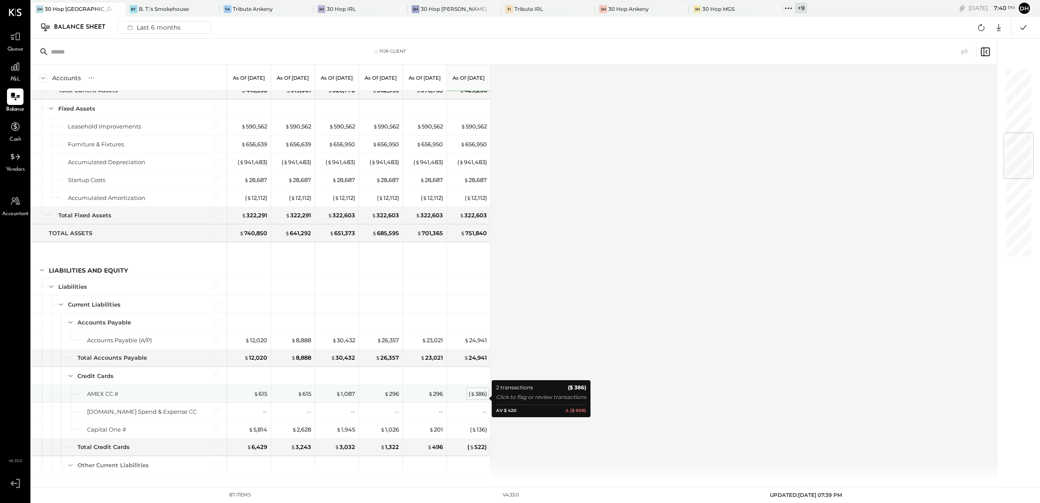
scroll to position [598, 0]
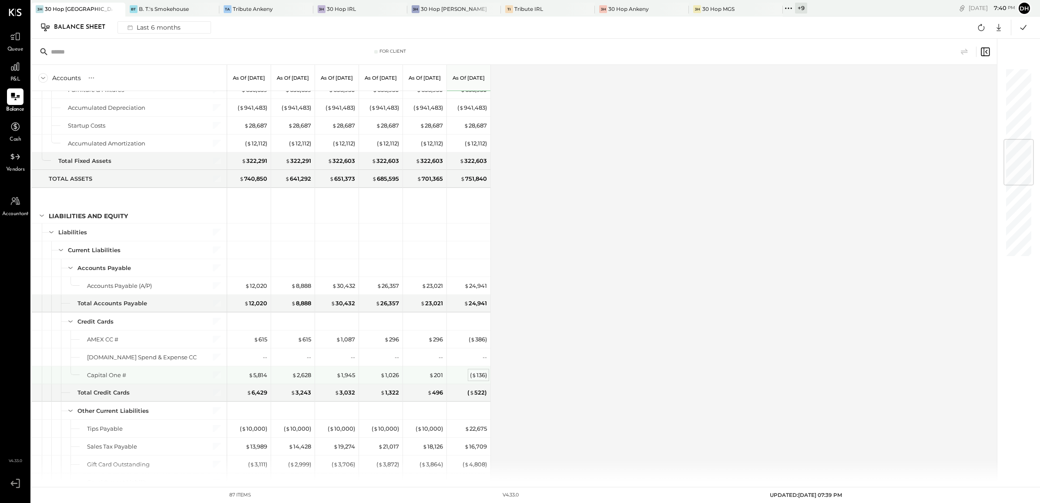
click at [473, 378] on span "$" at bounding box center [474, 374] width 5 height 7
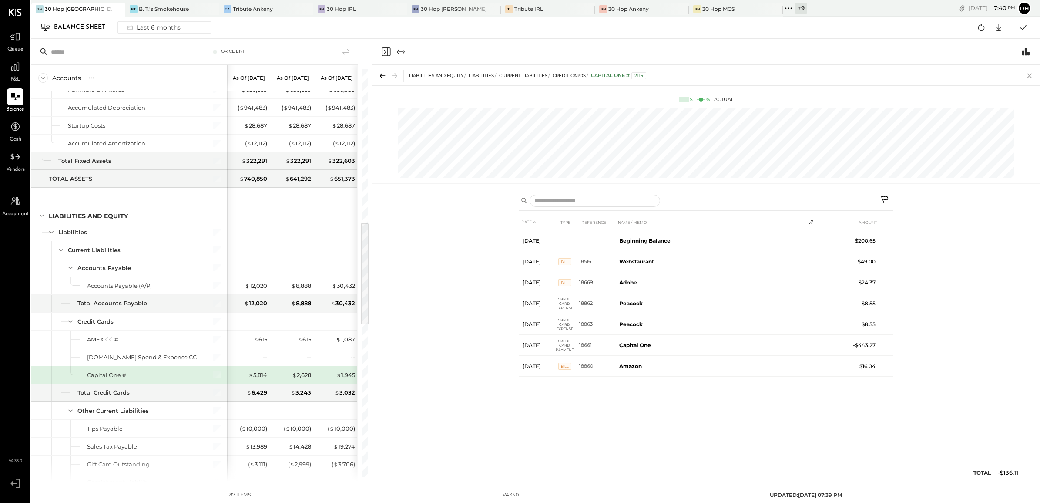
click at [1025, 75] on icon at bounding box center [1030, 76] width 12 height 12
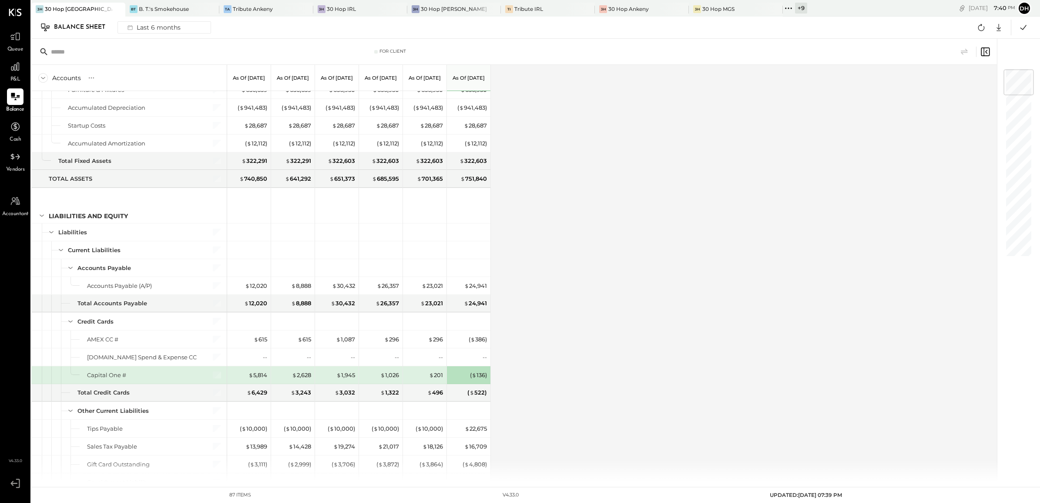
click at [6, 38] on div "Queue" at bounding box center [15, 40] width 25 height 25
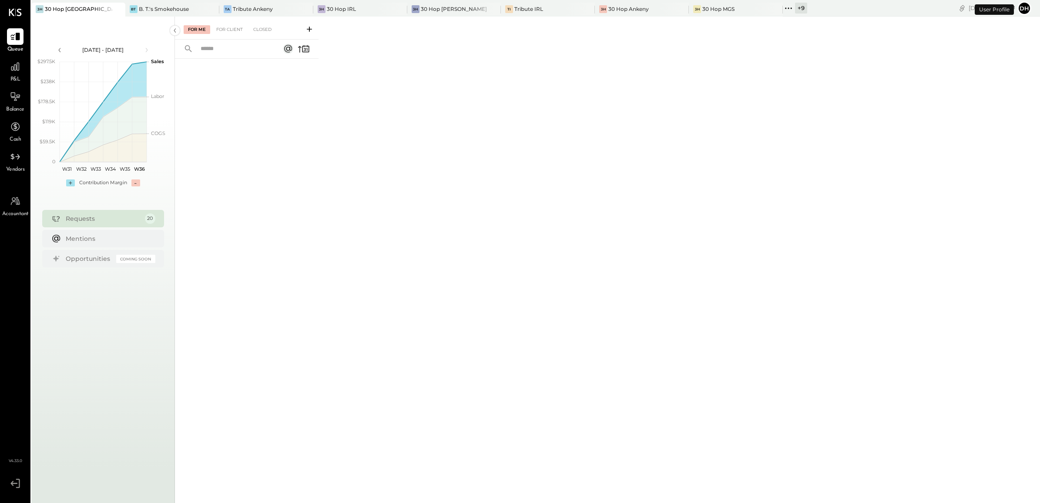
click at [308, 27] on icon at bounding box center [309, 29] width 9 height 9
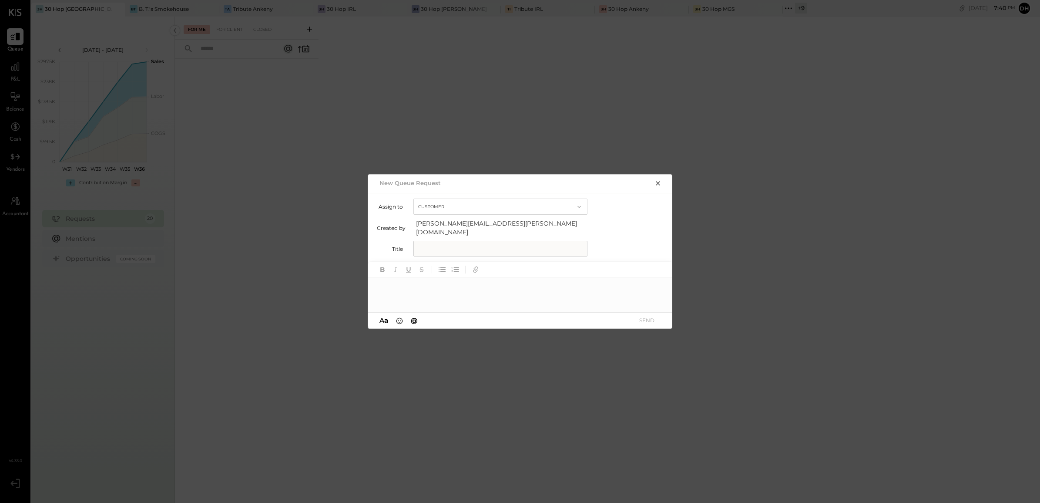
click at [499, 245] on input "text" at bounding box center [500, 249] width 174 height 16
type input "**********"
click at [466, 277] on div at bounding box center [520, 294] width 305 height 35
click at [645, 314] on button "SEND" at bounding box center [646, 320] width 35 height 12
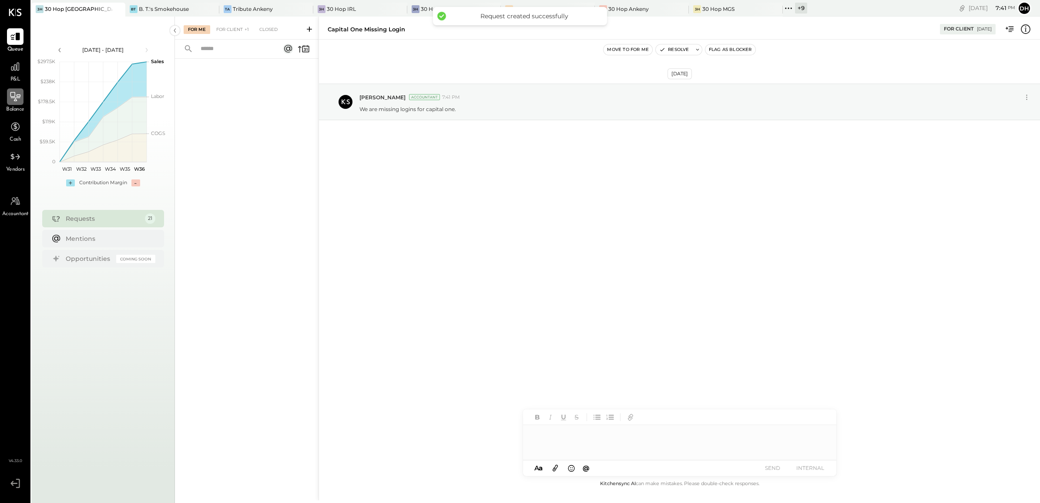
click at [13, 94] on icon at bounding box center [15, 96] width 11 height 11
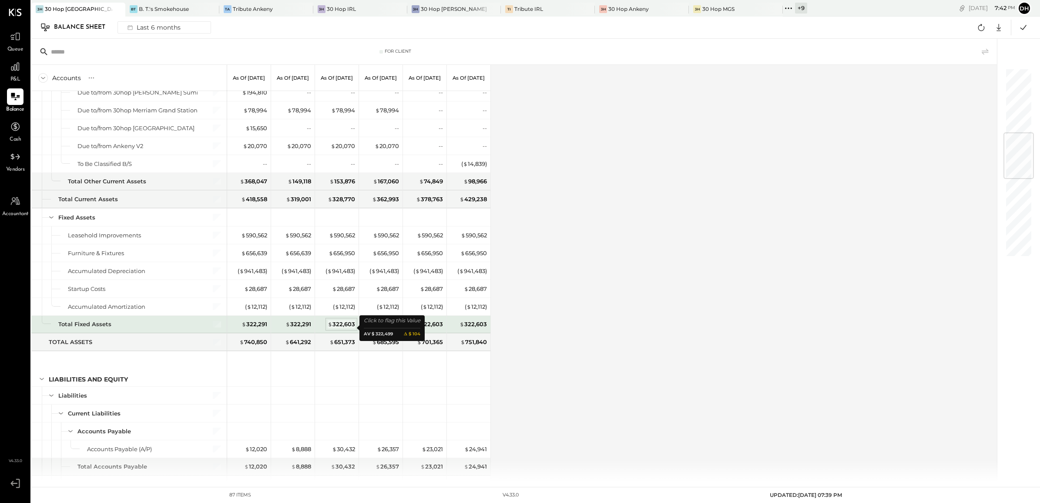
scroll to position [544, 0]
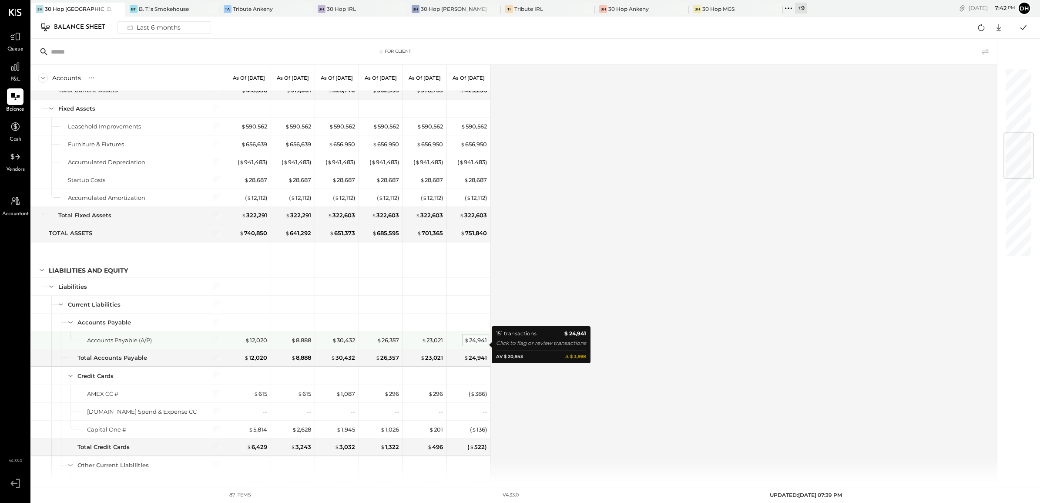
click at [485, 341] on div "$ 24,941" at bounding box center [475, 340] width 23 height 8
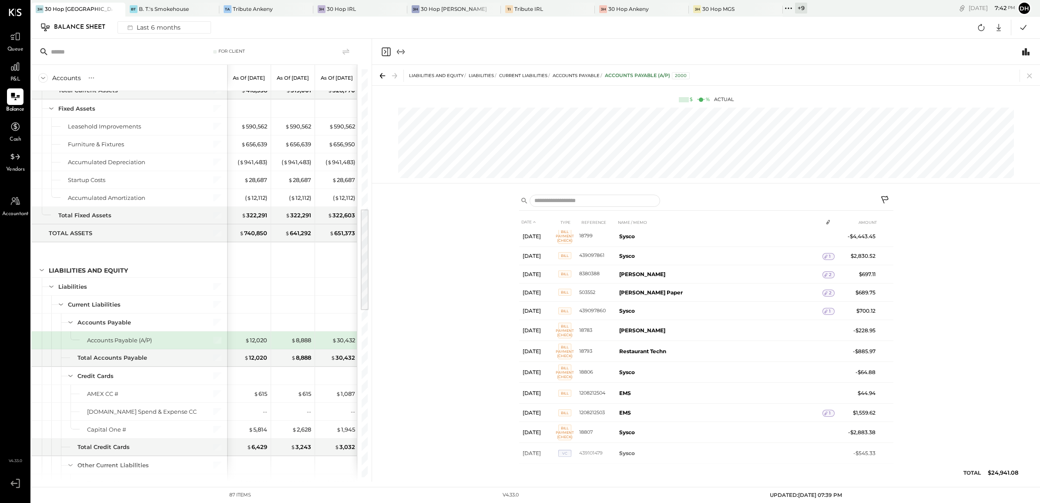
scroll to position [2331, 0]
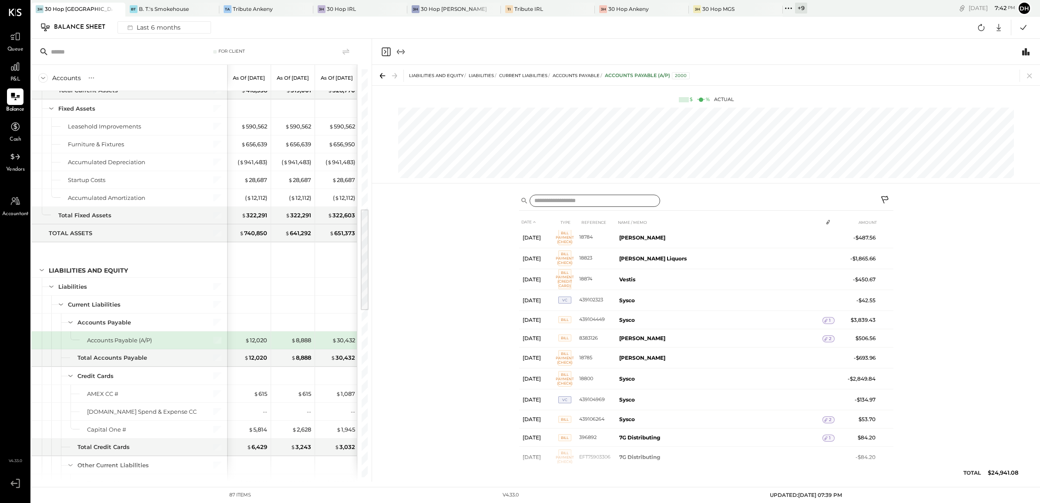
click at [580, 199] on input "text" at bounding box center [595, 201] width 131 height 13
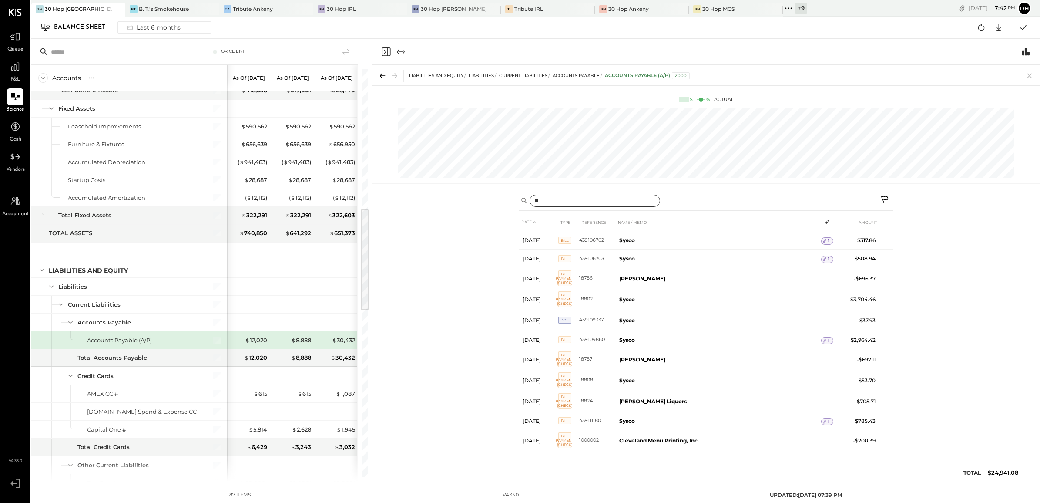
scroll to position [0, 0]
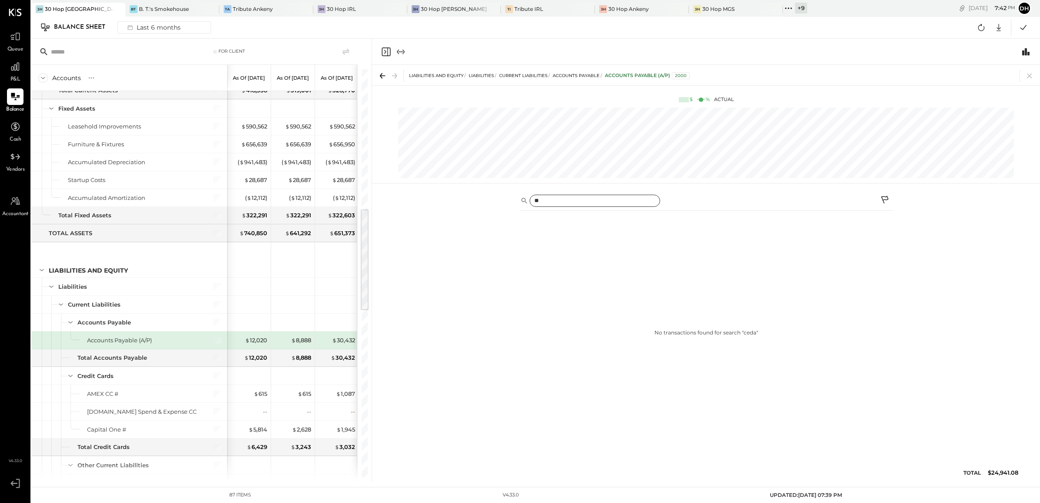
type input "*"
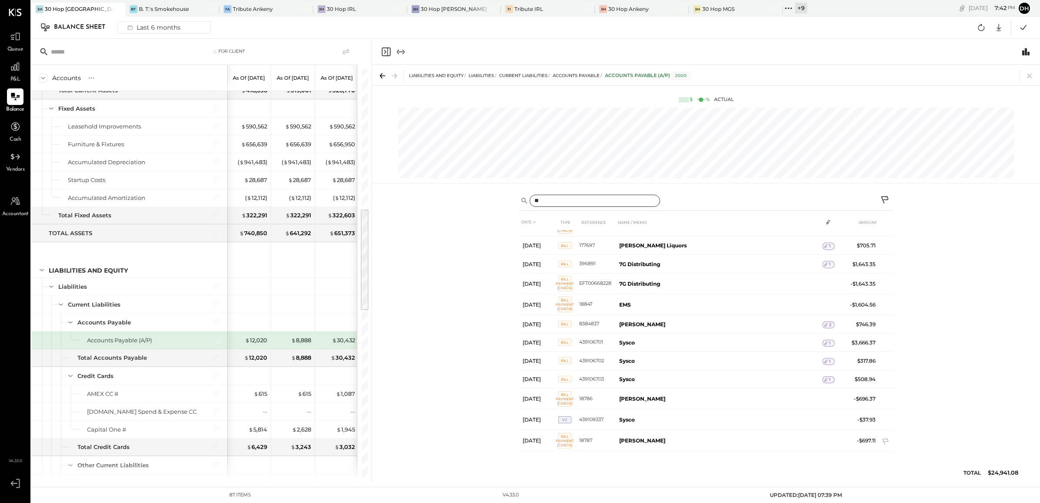
scroll to position [16, 0]
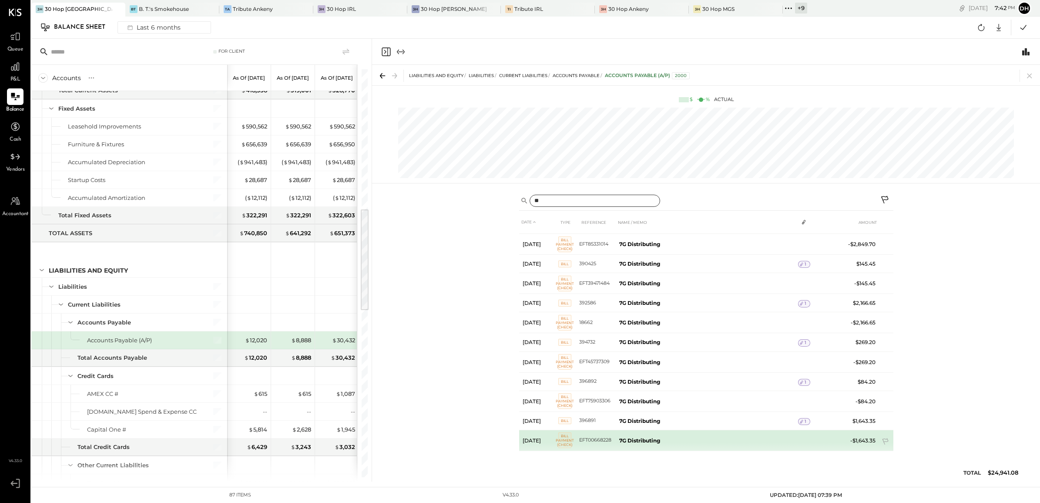
type input "*"
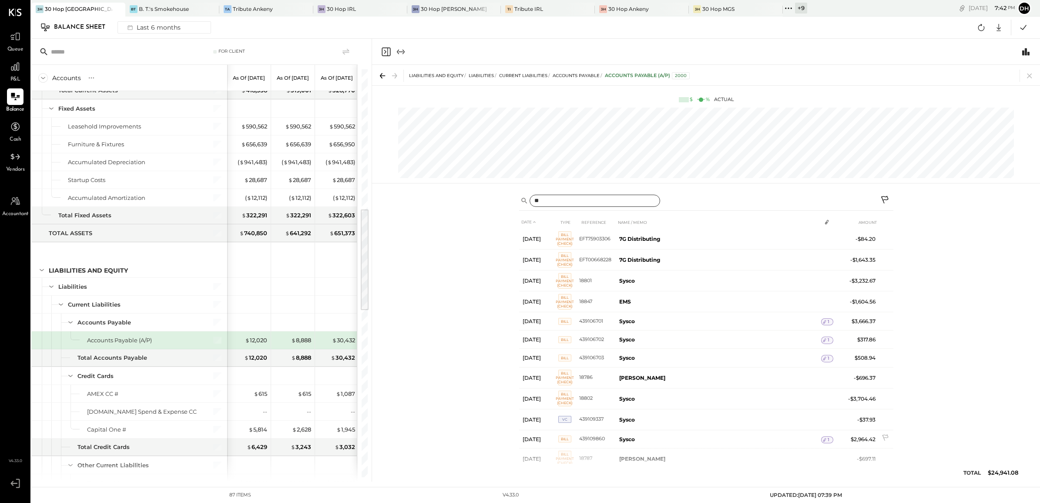
scroll to position [0, 0]
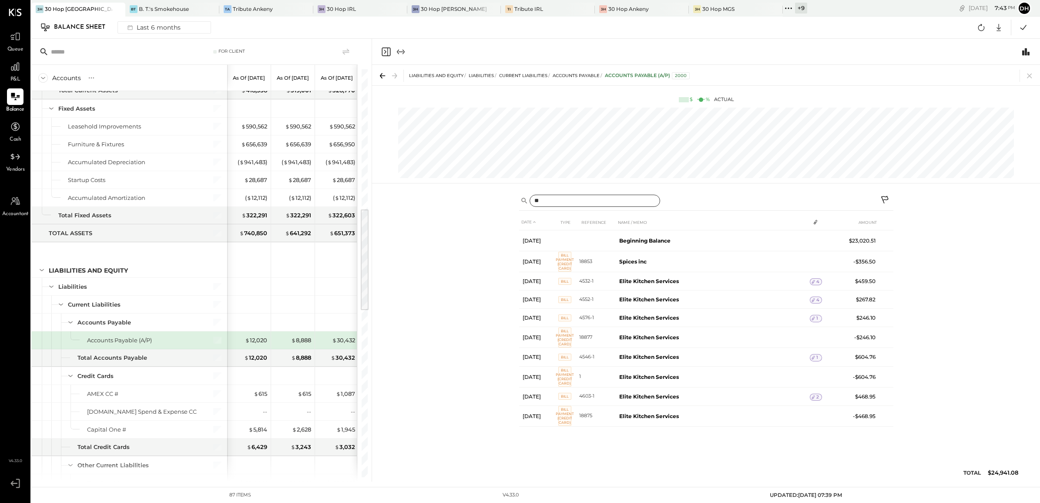
type input "*"
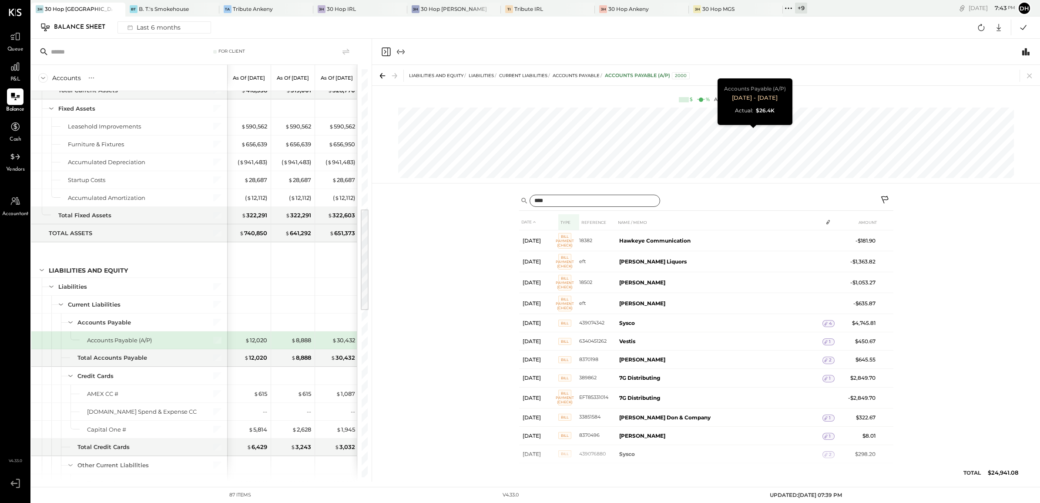
type input "****"
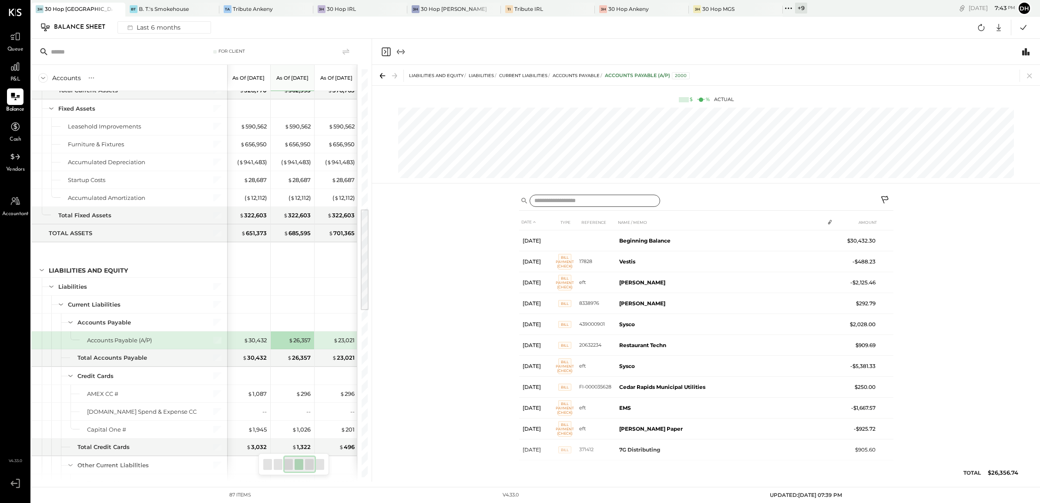
click at [590, 202] on input "text" at bounding box center [595, 201] width 131 height 13
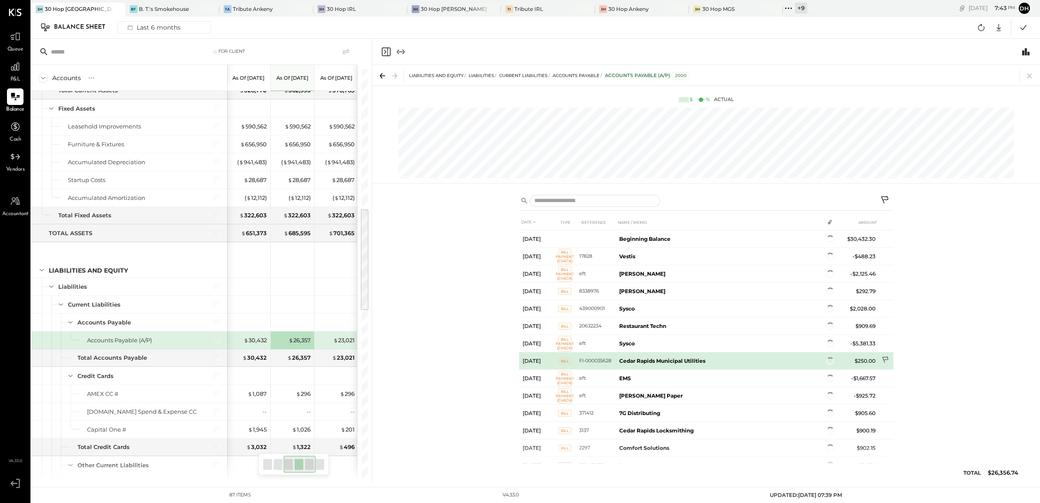
click at [884, 359] on icon at bounding box center [886, 360] width 9 height 9
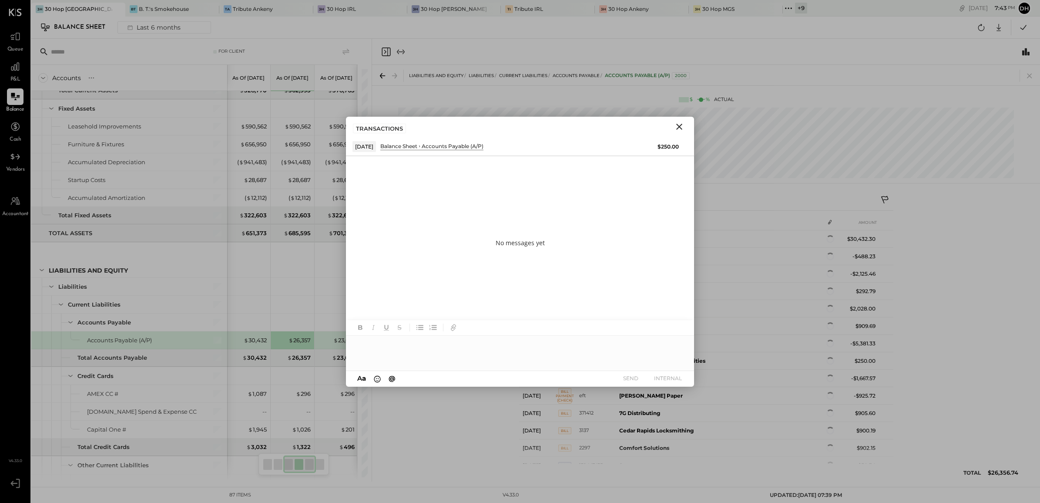
click at [361, 348] on div at bounding box center [520, 353] width 348 height 35
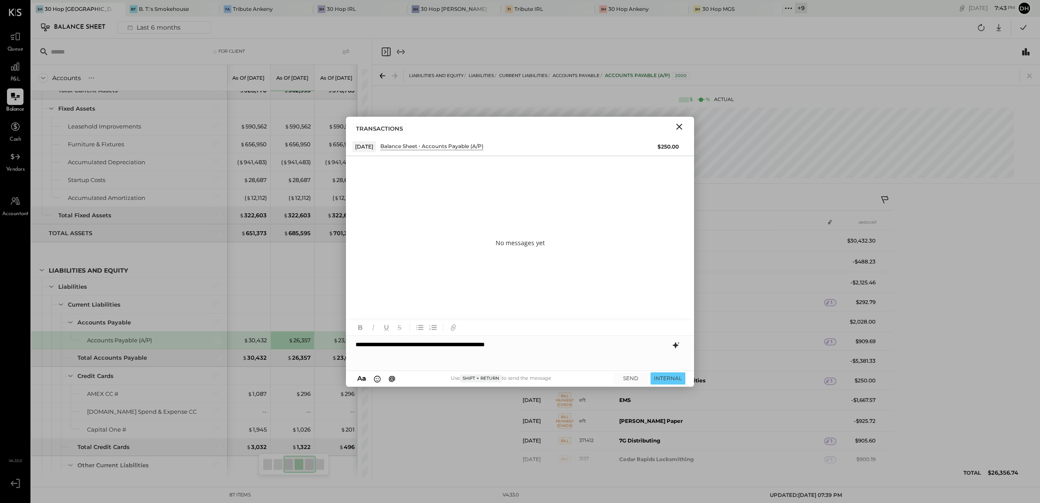
click at [673, 344] on icon at bounding box center [676, 345] width 10 height 10
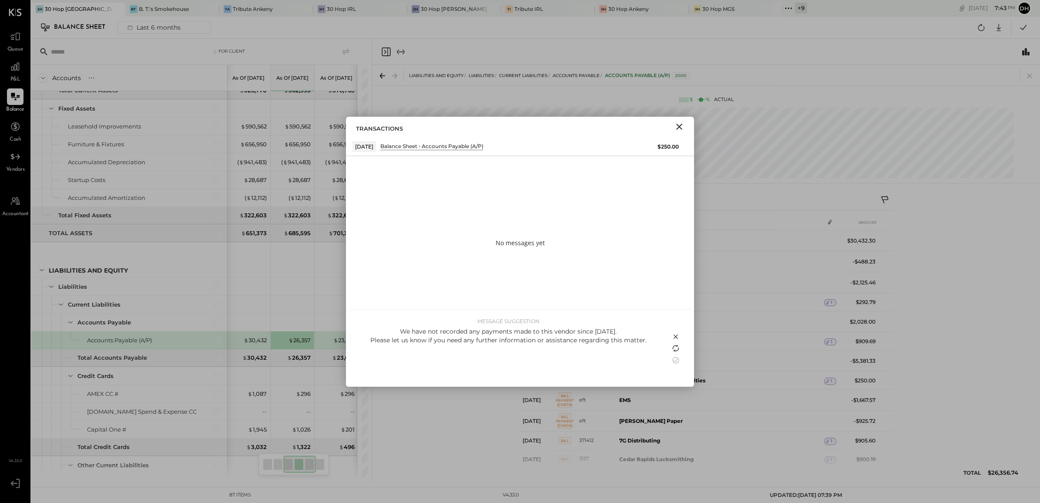
click at [677, 347] on icon at bounding box center [676, 348] width 10 height 10
click at [673, 359] on icon at bounding box center [676, 360] width 10 height 10
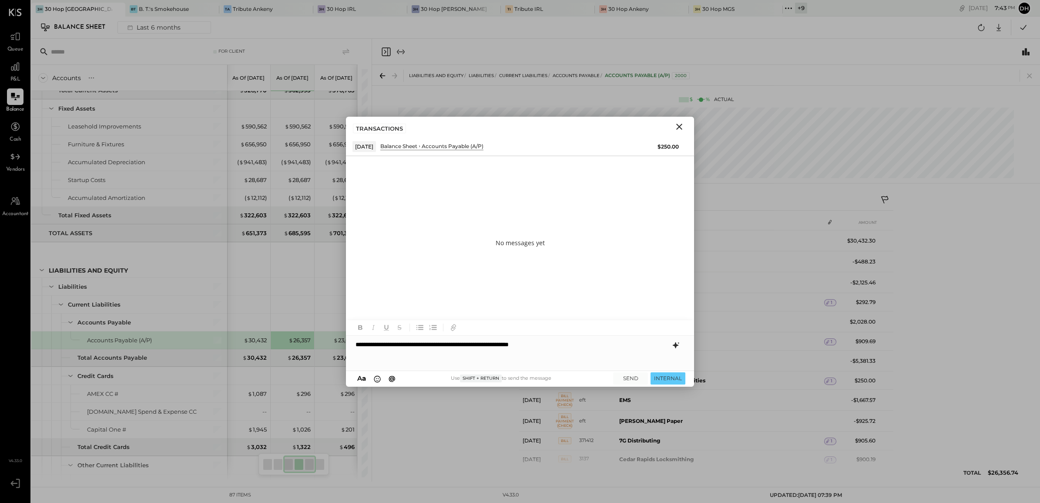
click at [356, 344] on div "**********" at bounding box center [520, 353] width 348 height 35
drag, startPoint x: 423, startPoint y: 345, endPoint x: 395, endPoint y: 342, distance: 28.4
click at [395, 342] on div "**********" at bounding box center [520, 353] width 348 height 35
click at [623, 377] on button "SEND" at bounding box center [630, 378] width 35 height 12
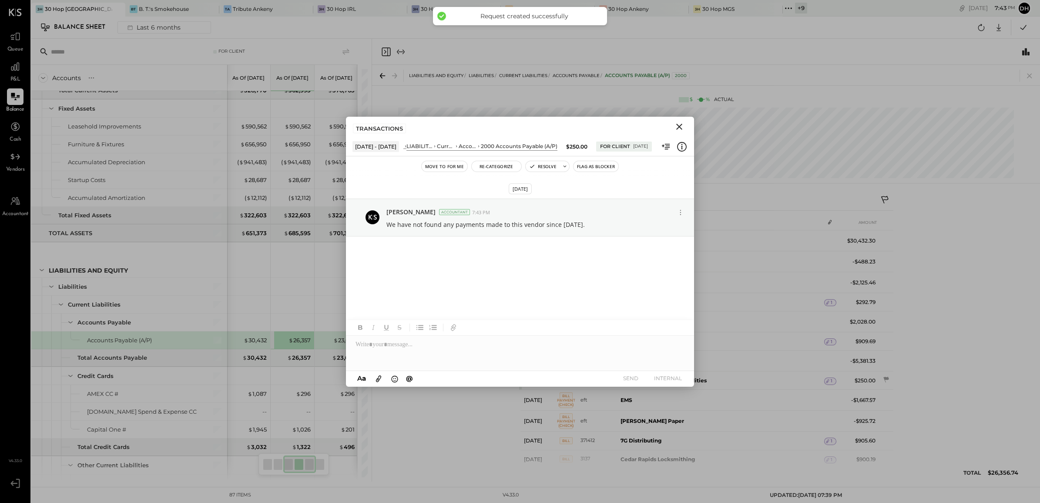
click at [680, 128] on icon "Close" at bounding box center [679, 126] width 10 height 10
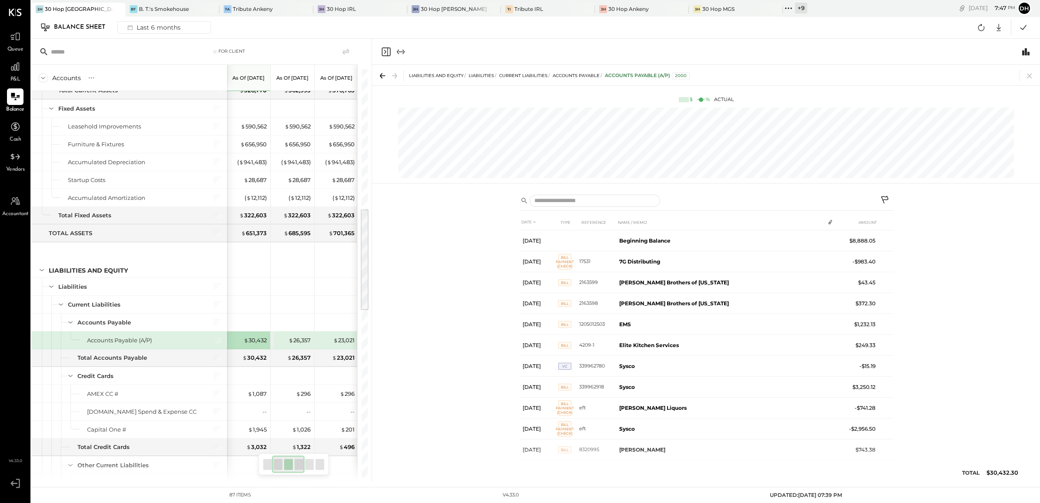
scroll to position [0, 44]
click at [589, 199] on input "text" at bounding box center [595, 201] width 131 height 13
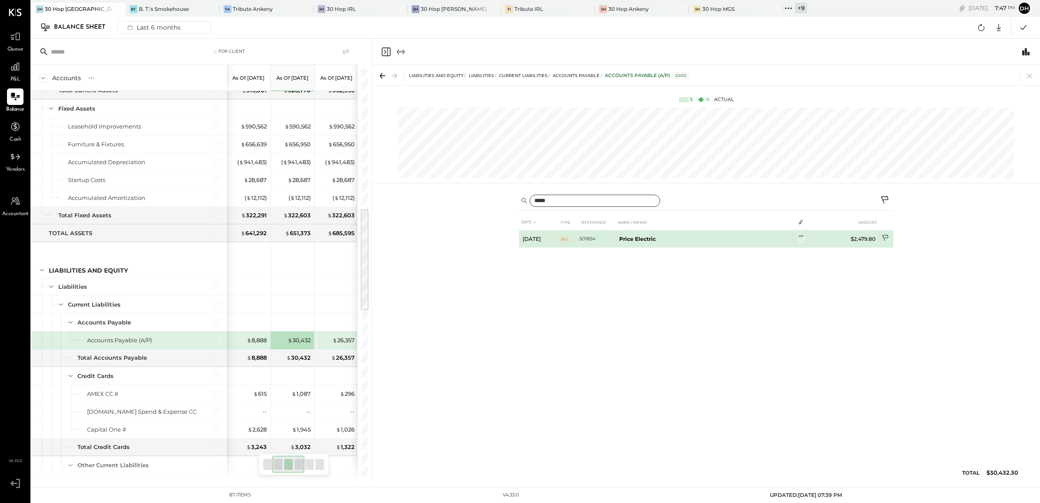
type input "*****"
click at [889, 238] on icon at bounding box center [886, 238] width 9 height 9
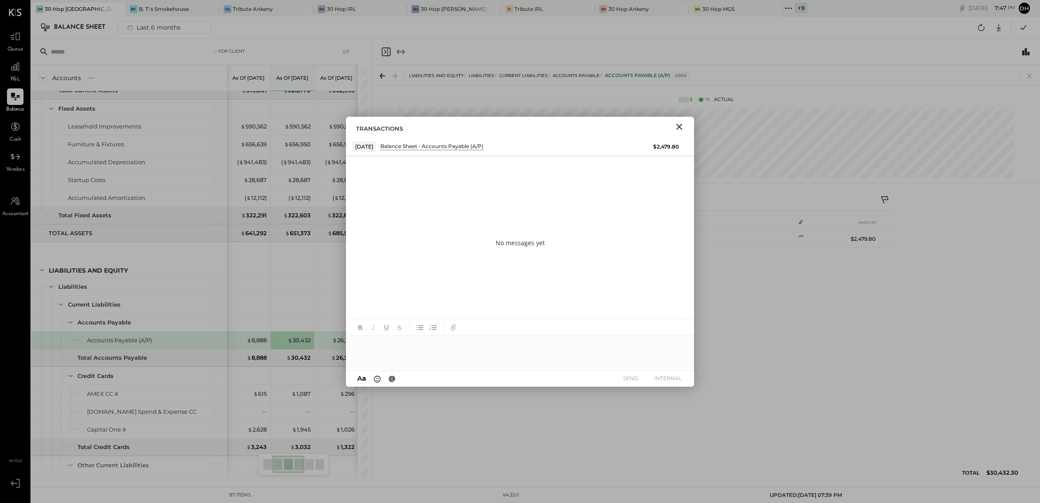
click at [431, 347] on div at bounding box center [520, 353] width 348 height 35
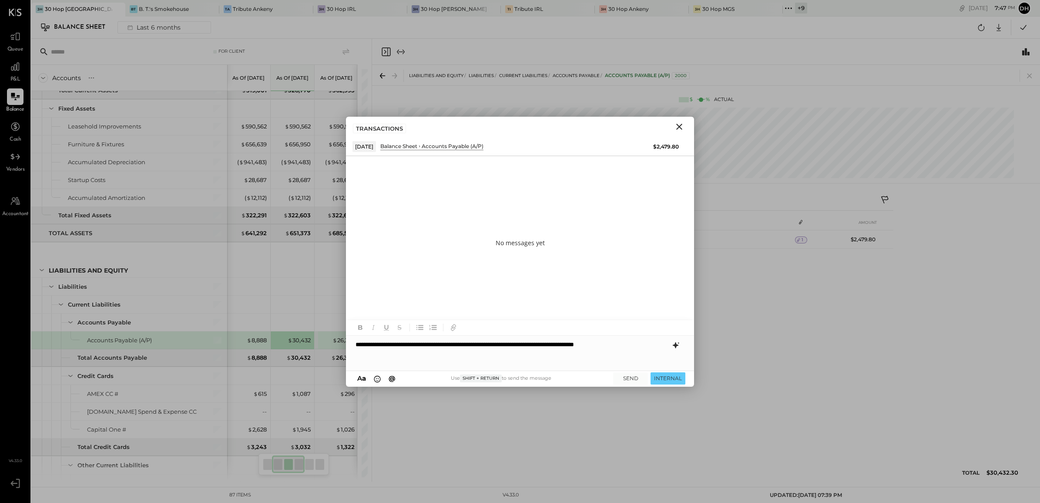
click at [679, 348] on icon at bounding box center [676, 345] width 10 height 10
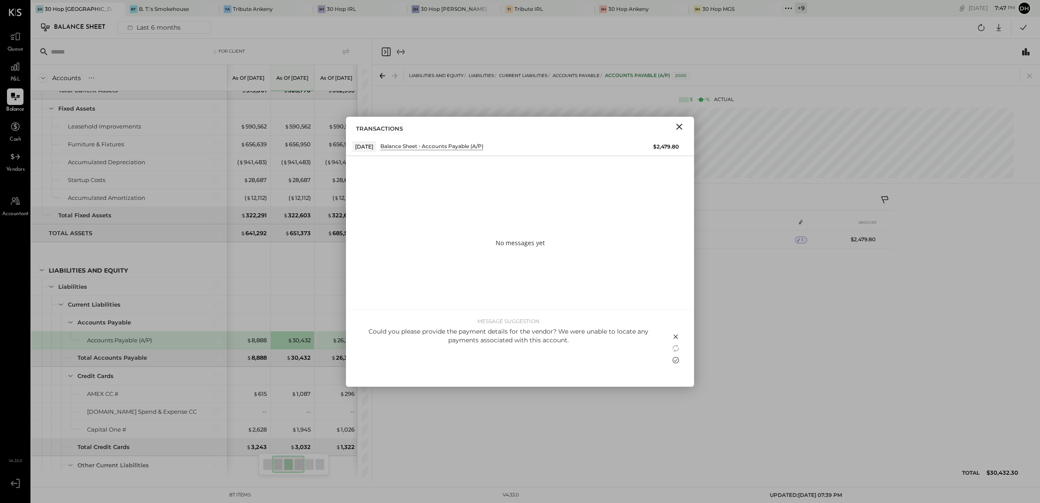
click at [672, 359] on icon at bounding box center [676, 360] width 10 height 10
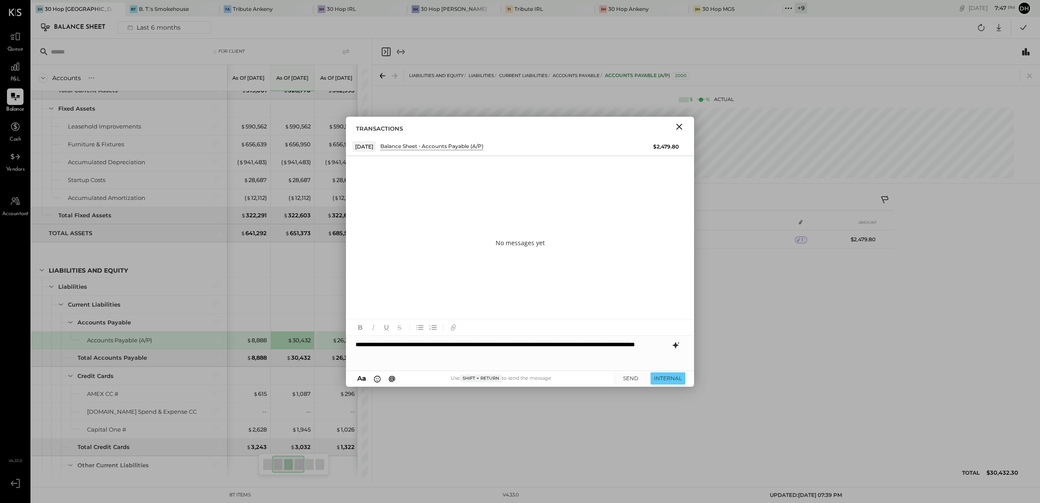
click at [353, 343] on div "**********" at bounding box center [520, 353] width 348 height 35
click at [636, 372] on button "SEND" at bounding box center [630, 378] width 35 height 12
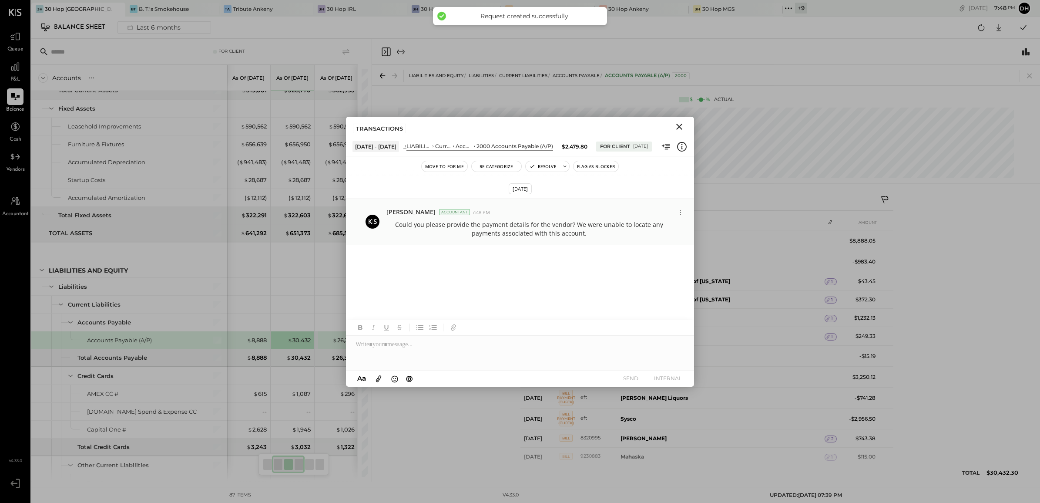
click at [399, 227] on p "Could you please provide the payment details for the vendor? We were unable to …" at bounding box center [529, 228] width 286 height 17
click at [682, 212] on icon at bounding box center [680, 212] width 9 height 9
click at [650, 226] on button "Edit Message" at bounding box center [660, 228] width 56 height 16
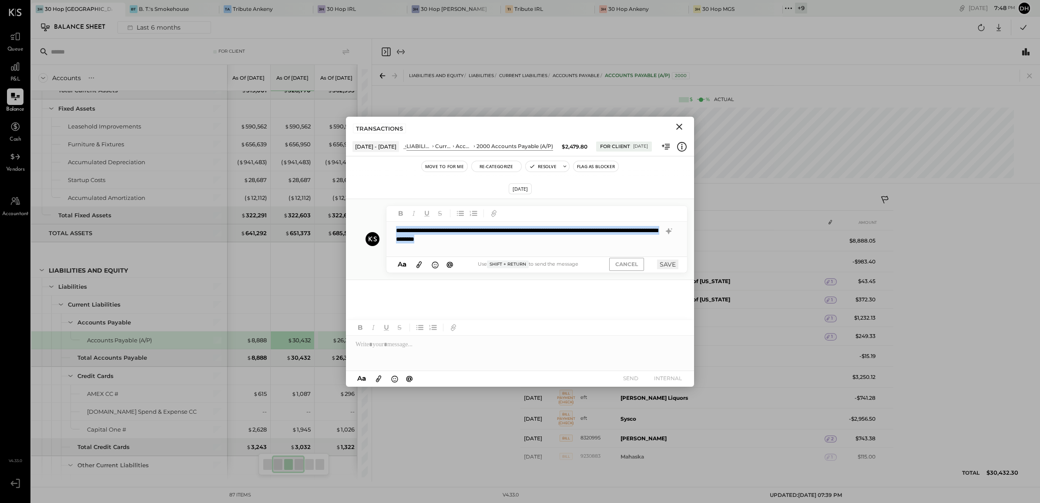
drag, startPoint x: 393, startPoint y: 233, endPoint x: 561, endPoint y: 245, distance: 169.3
click at [561, 245] on div "**********" at bounding box center [536, 239] width 301 height 35
click at [552, 243] on div "**********" at bounding box center [536, 239] width 301 height 35
click at [395, 230] on div "**********" at bounding box center [536, 239] width 301 height 35
click at [666, 261] on button "SAVE" at bounding box center [667, 264] width 21 height 10
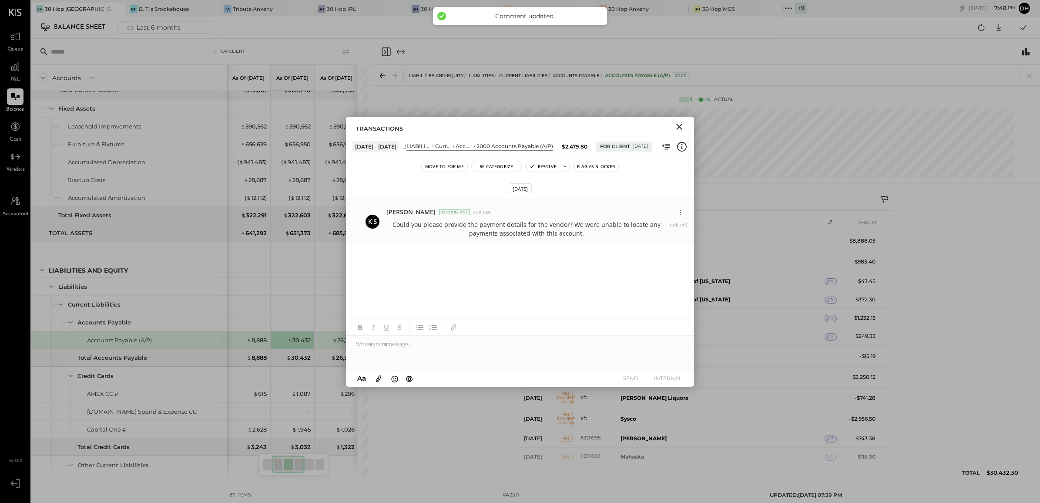
click at [675, 124] on icon "Close" at bounding box center [679, 126] width 10 height 10
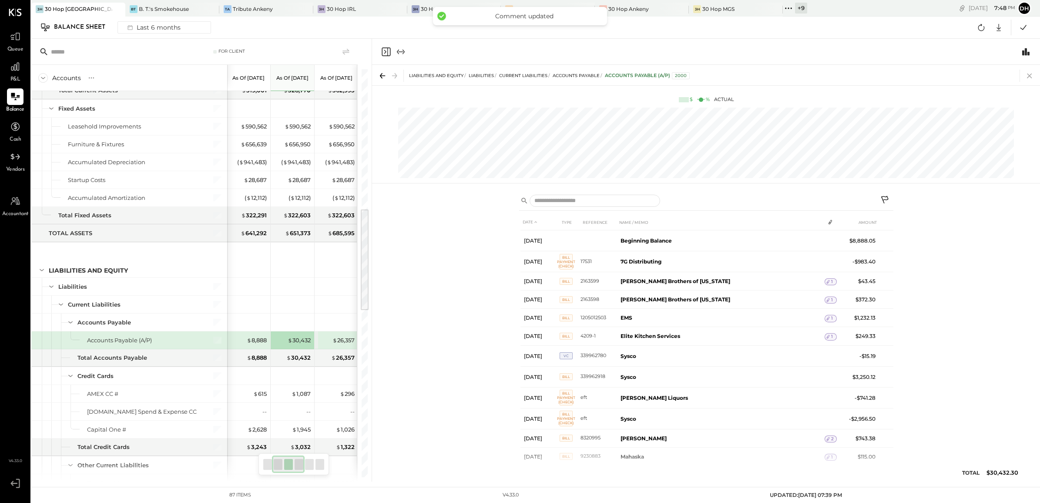
drag, startPoint x: 1028, startPoint y: 67, endPoint x: 1028, endPoint y: 73, distance: 6.6
click at [1028, 72] on div "LIABILITIES AND EQUITY Liabilities Current Liabilities Accounts Payable Account…" at bounding box center [706, 75] width 668 height 20
click at [1026, 75] on icon at bounding box center [1030, 76] width 12 height 12
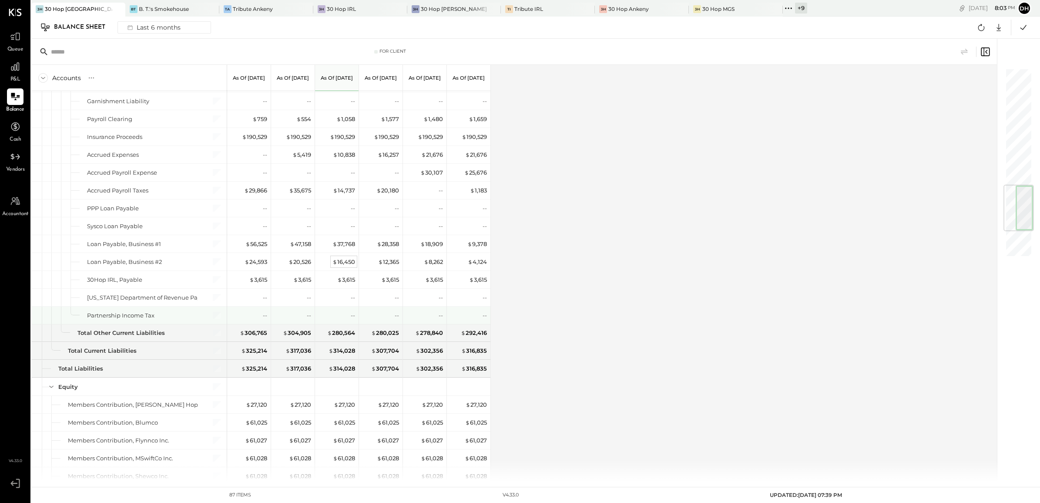
scroll to position [925, 0]
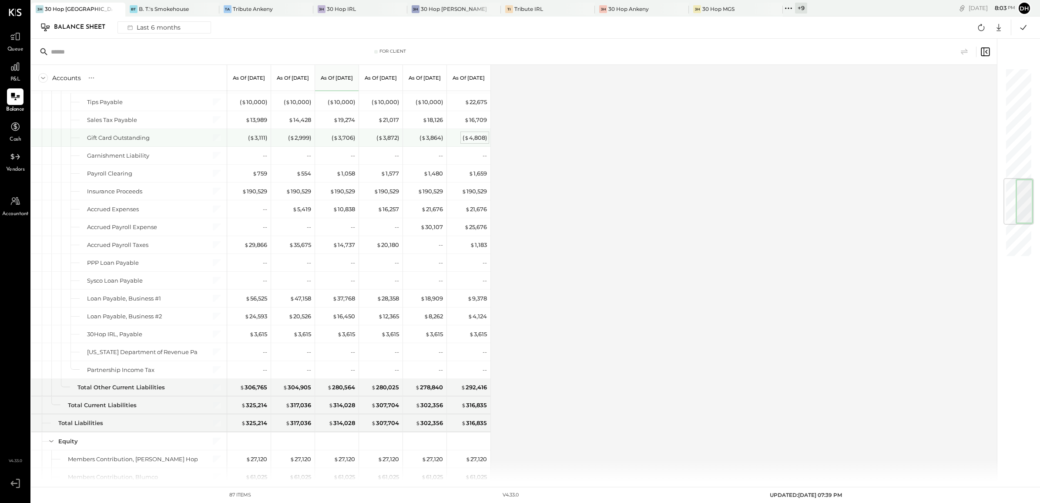
click at [468, 141] on span "$" at bounding box center [466, 137] width 5 height 7
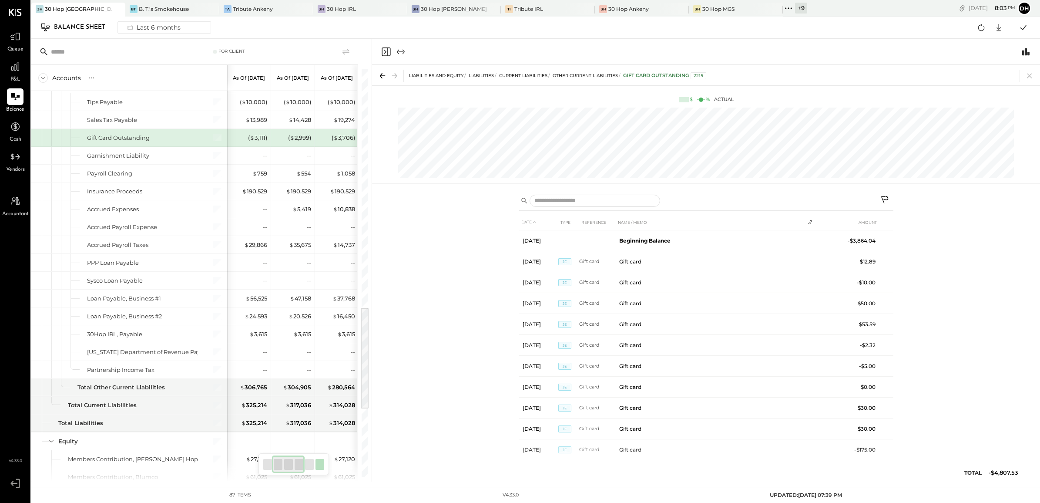
click at [887, 194] on button at bounding box center [886, 201] width 16 height 16
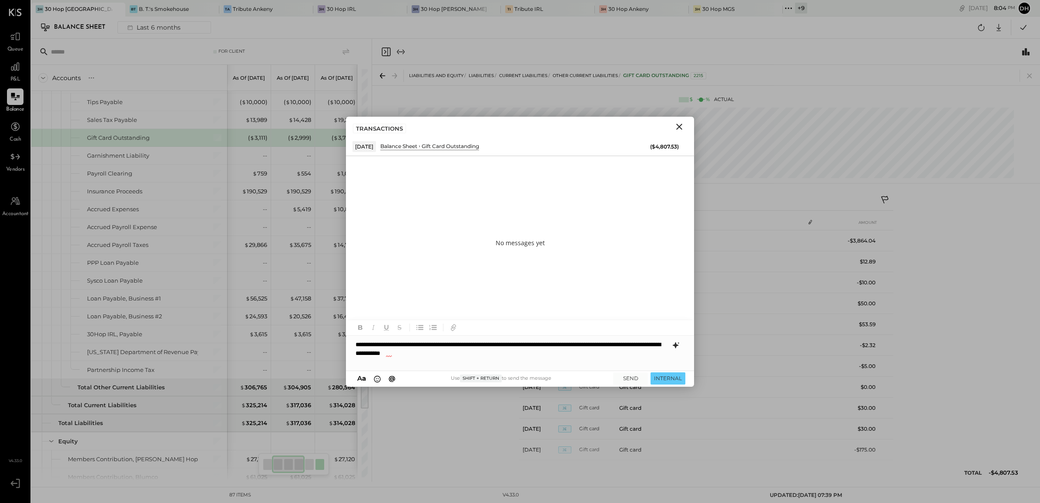
click at [674, 348] on icon at bounding box center [676, 345] width 10 height 10
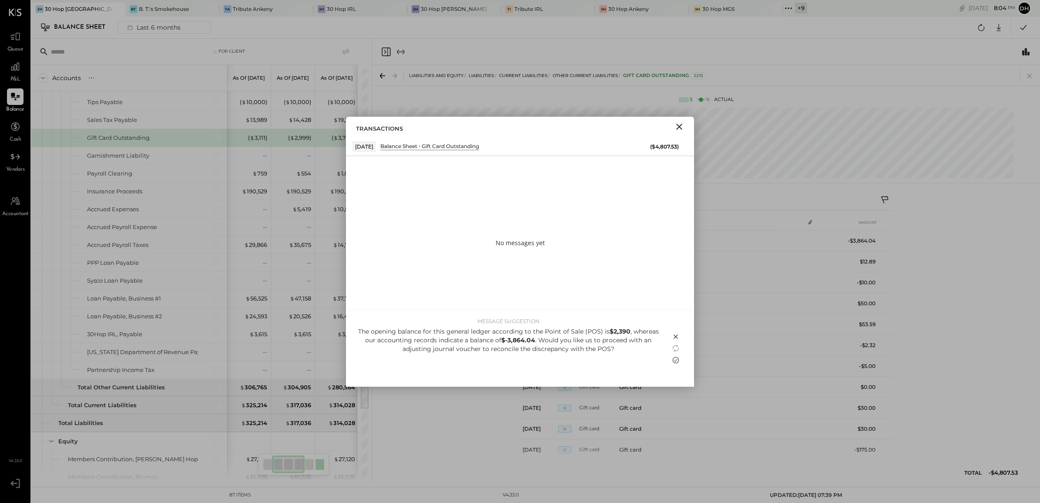
click at [673, 360] on icon at bounding box center [676, 360] width 7 height 7
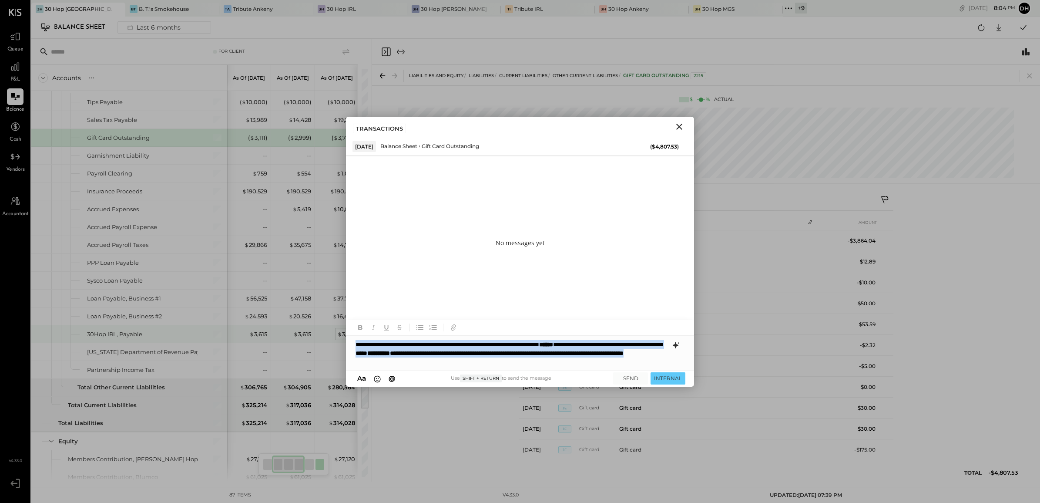
drag, startPoint x: 569, startPoint y: 363, endPoint x: 344, endPoint y: 344, distance: 225.8
click at [344, 344] on div "For Client Accounts S GL As of [DATE] As of [DATE] As of [DATE] As of [DATE] As…" at bounding box center [535, 260] width 1009 height 443
click at [561, 339] on div "**********" at bounding box center [520, 353] width 348 height 35
drag, startPoint x: 488, startPoint y: 344, endPoint x: 421, endPoint y: 342, distance: 66.6
click at [421, 342] on div "**********" at bounding box center [520, 353] width 348 height 35
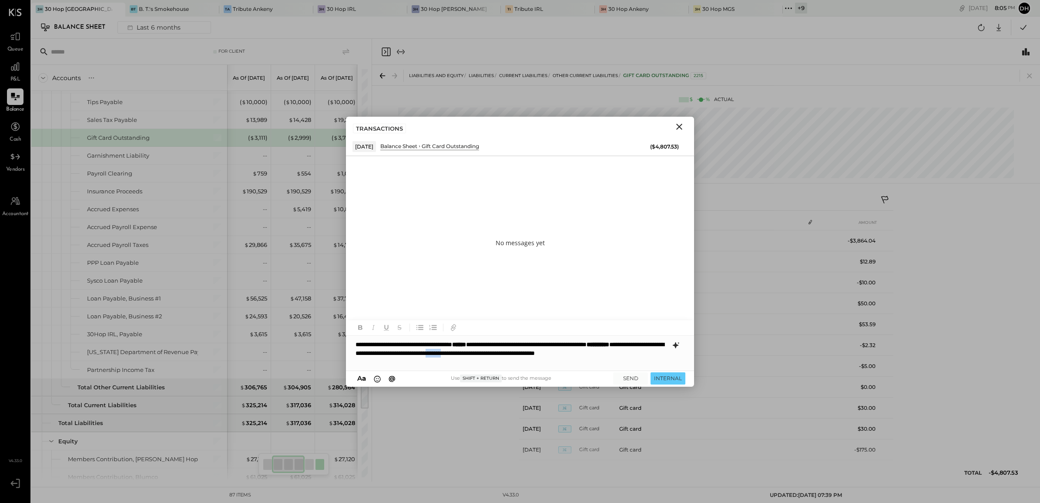
drag, startPoint x: 617, startPoint y: 353, endPoint x: 593, endPoint y: 351, distance: 23.5
click at [593, 351] on div "**********" at bounding box center [520, 353] width 348 height 35
drag, startPoint x: 434, startPoint y: 362, endPoint x: 414, endPoint y: 362, distance: 20.0
click at [414, 362] on div "**********" at bounding box center [520, 353] width 348 height 35
click at [406, 361] on div "**********" at bounding box center [520, 353] width 348 height 35
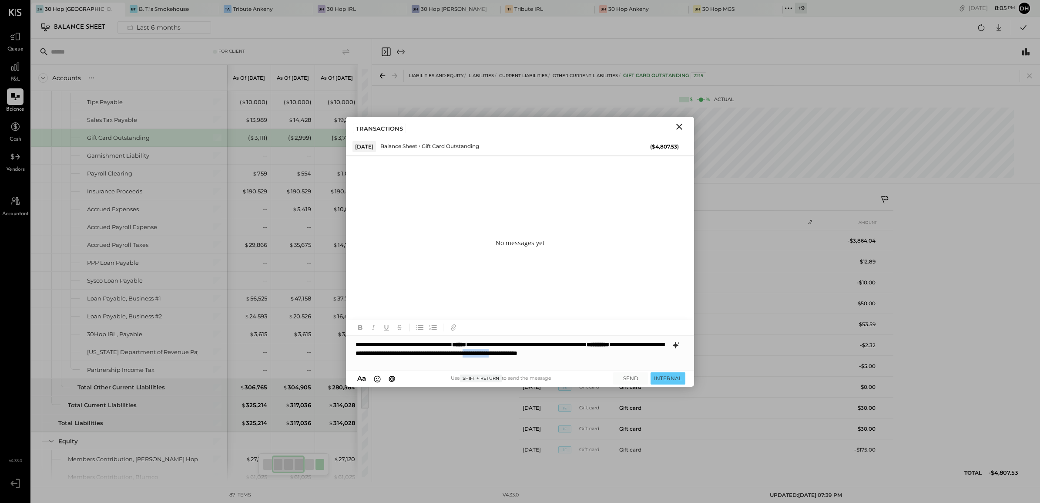
drag, startPoint x: 395, startPoint y: 360, endPoint x: 353, endPoint y: 362, distance: 41.4
click at [355, 362] on div "**********" at bounding box center [520, 353] width 348 height 35
click at [632, 380] on button "SEND" at bounding box center [630, 378] width 35 height 12
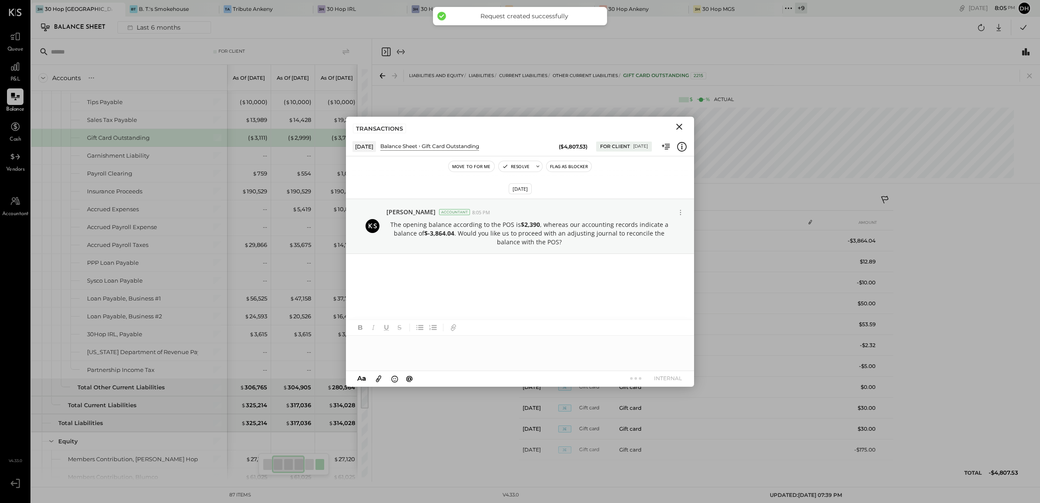
click at [678, 126] on icon "Close" at bounding box center [679, 126] width 10 height 10
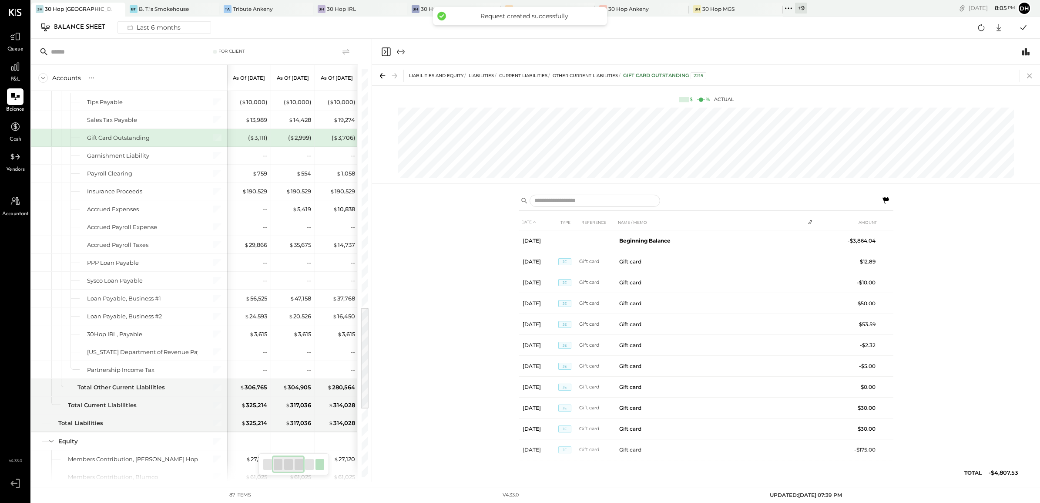
click at [1030, 74] on icon at bounding box center [1030, 76] width 12 height 12
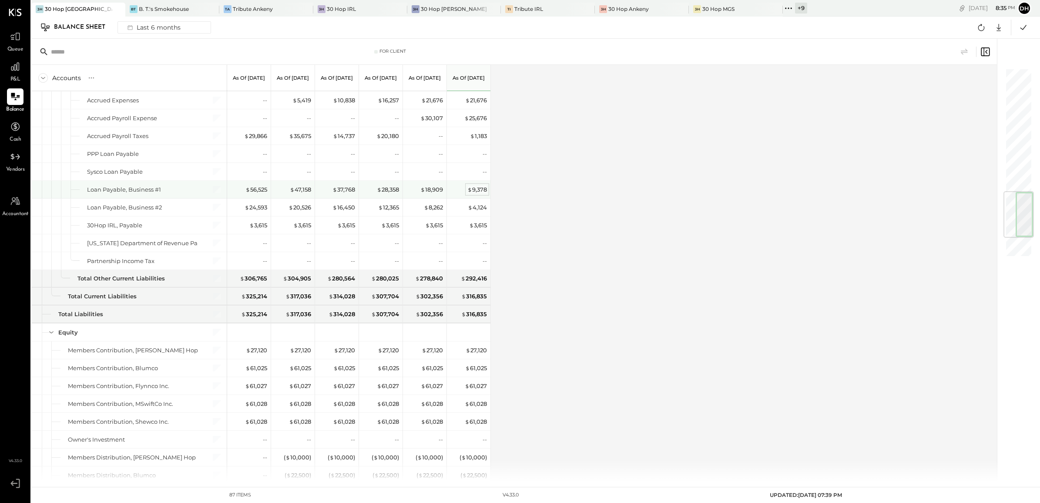
scroll to position [979, 0]
